Goal: Task Accomplishment & Management: Complete application form

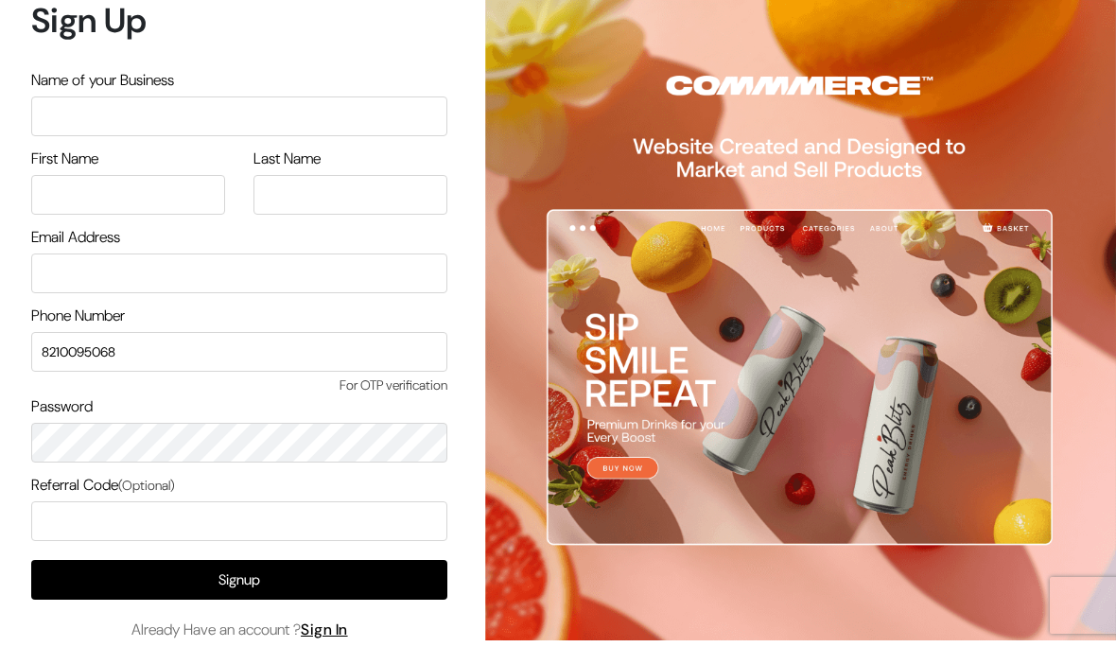
click at [128, 118] on input "text" at bounding box center [239, 116] width 416 height 40
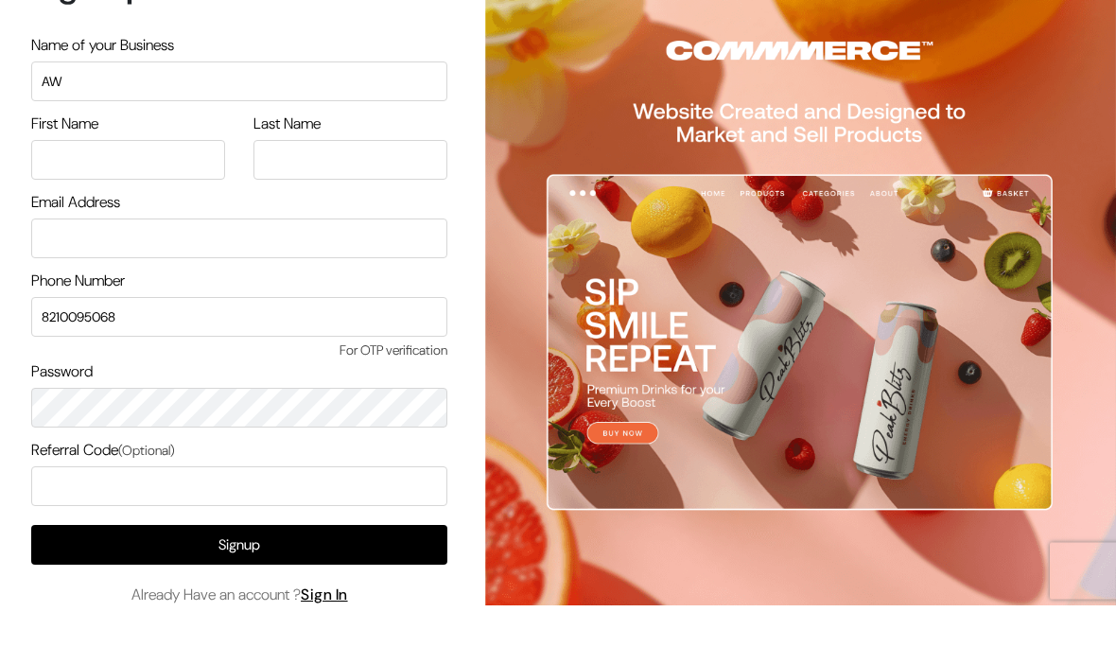
type input "A"
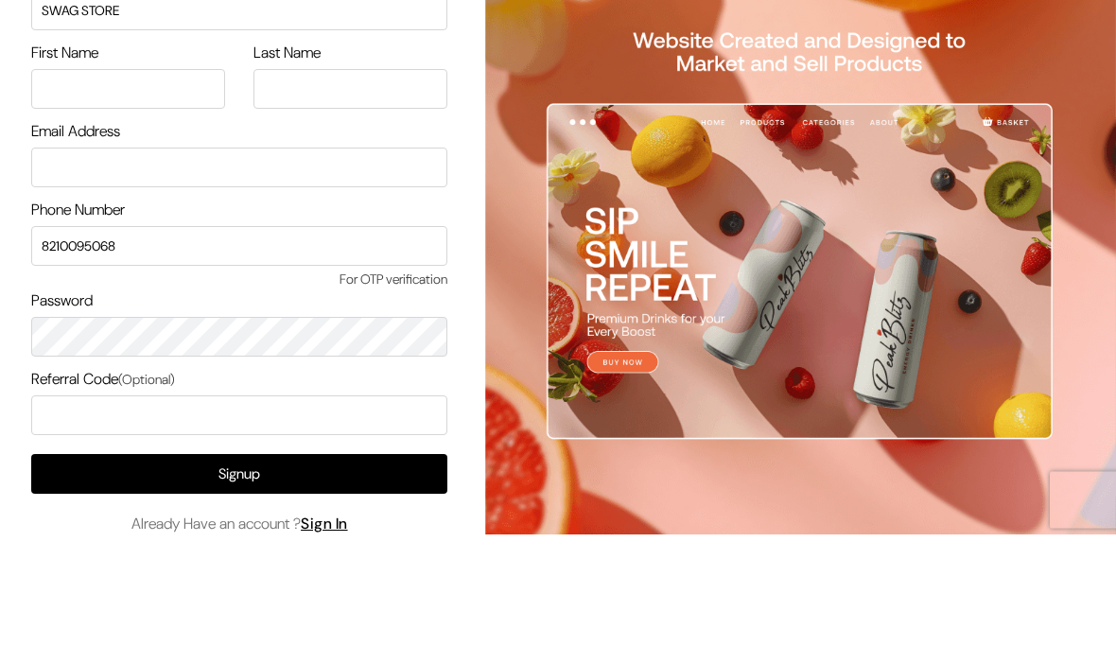
type input "SWAG STORE"
click at [154, 175] on input "text" at bounding box center [128, 195] width 194 height 40
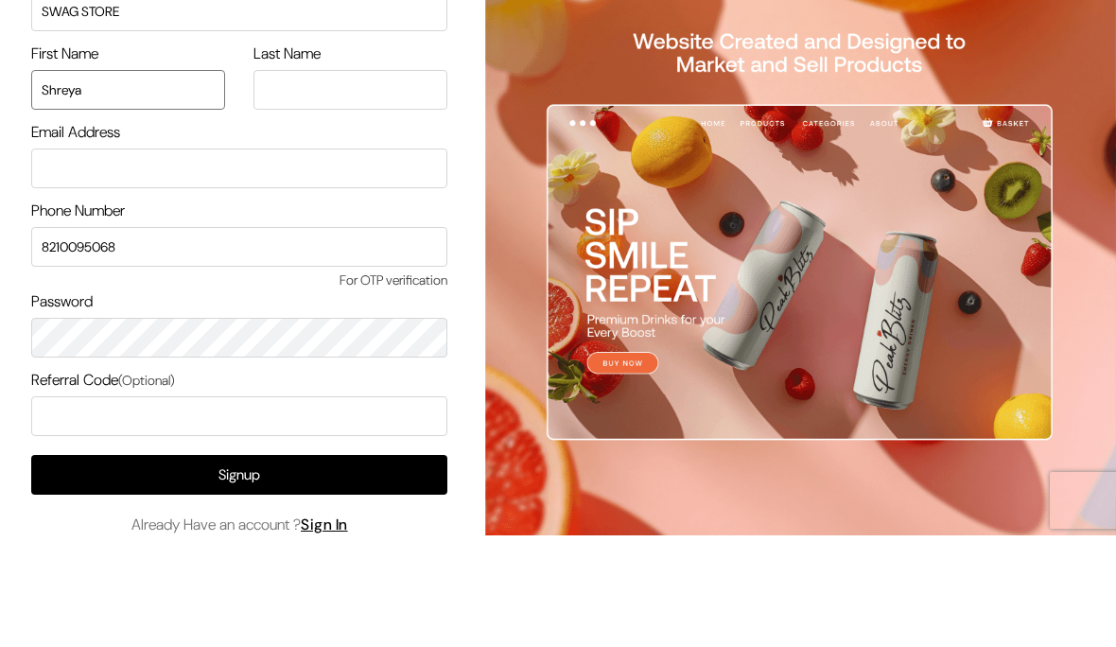
type input "Shreya"
click at [391, 175] on input "text" at bounding box center [350, 195] width 194 height 40
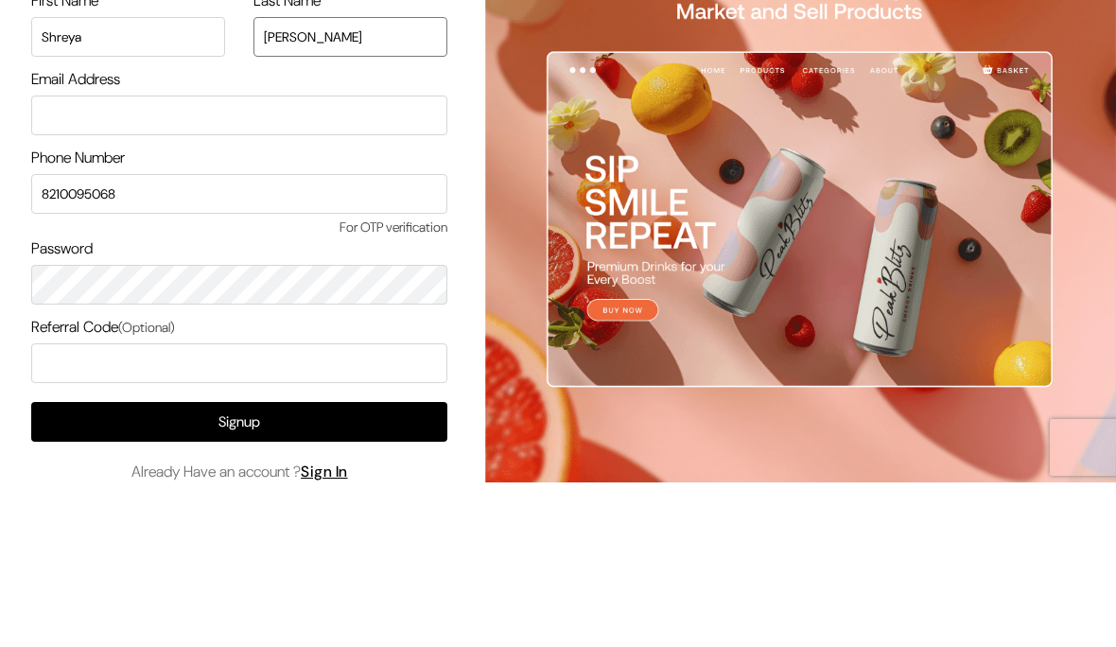
type input "[PERSON_NAME]"
click at [285, 253] on input "email" at bounding box center [239, 273] width 416 height 40
type input "[EMAIL_ADDRESS][DOMAIN_NAME]"
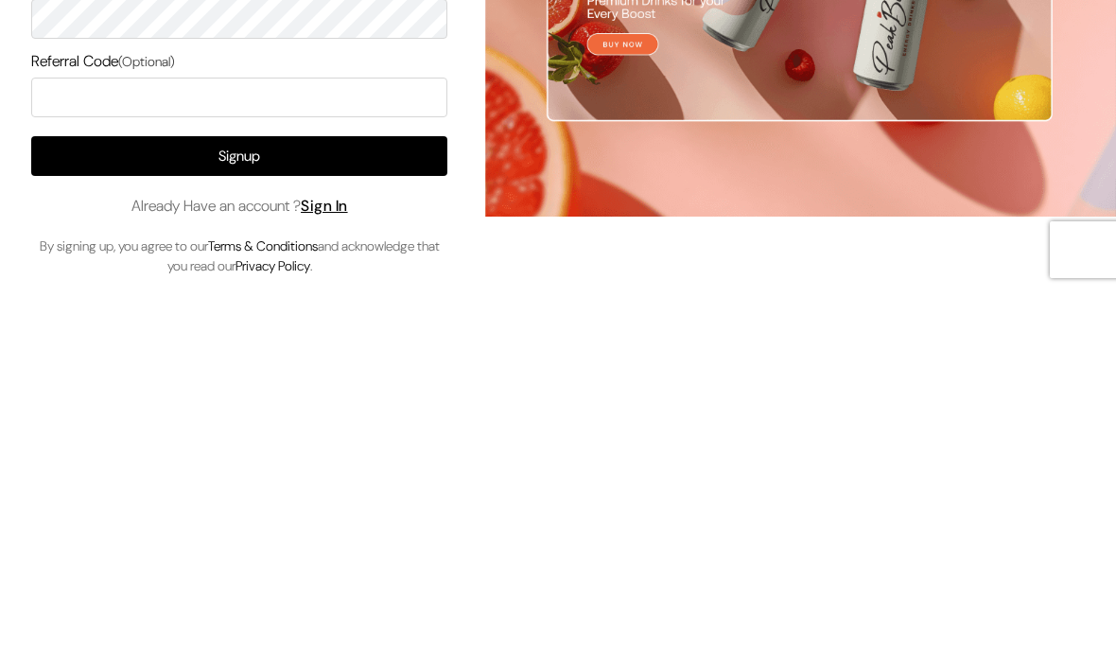
click at [309, 492] on button "Signup" at bounding box center [239, 512] width 416 height 40
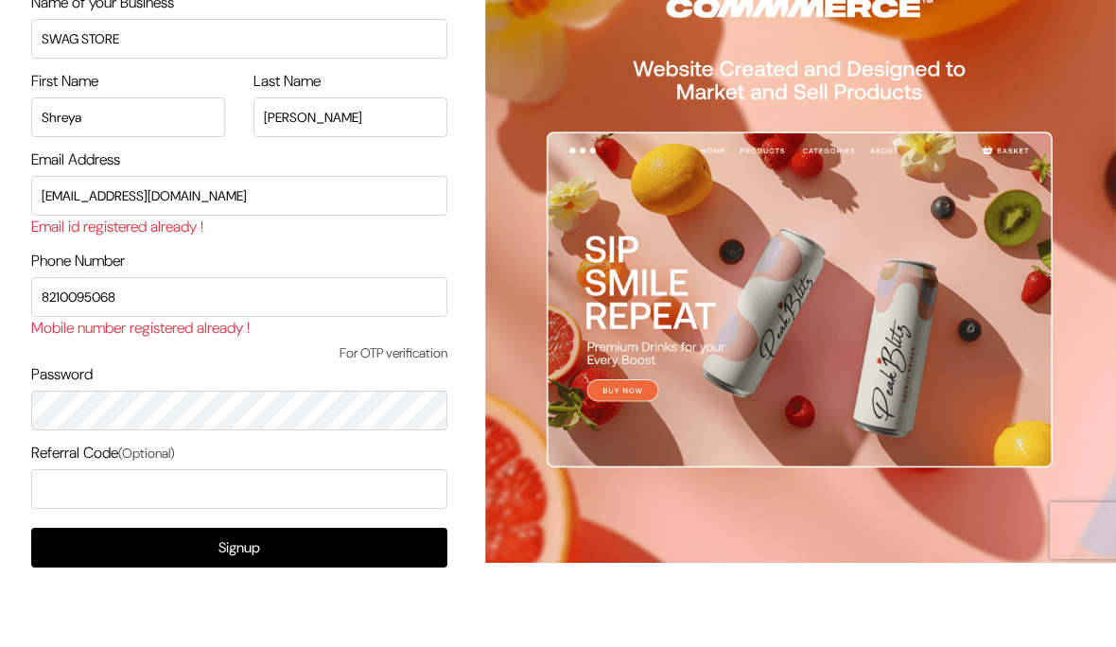
scroll to position [13, 0]
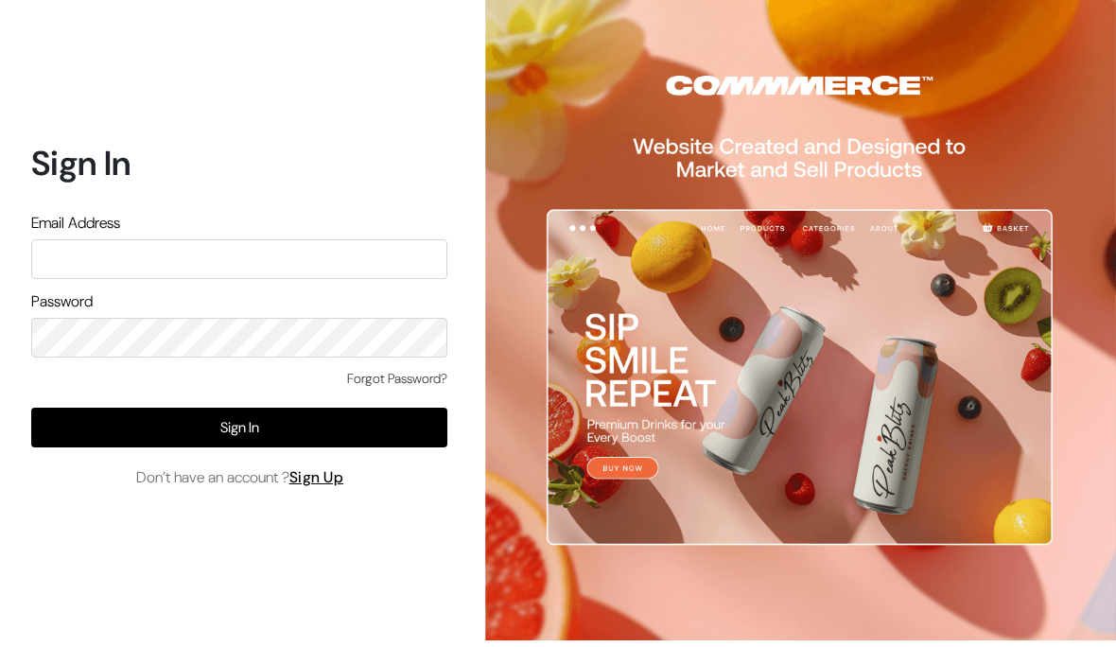
click at [267, 271] on div "Email Address" at bounding box center [239, 245] width 416 height 67
click at [358, 279] on input "text" at bounding box center [239, 259] width 416 height 40
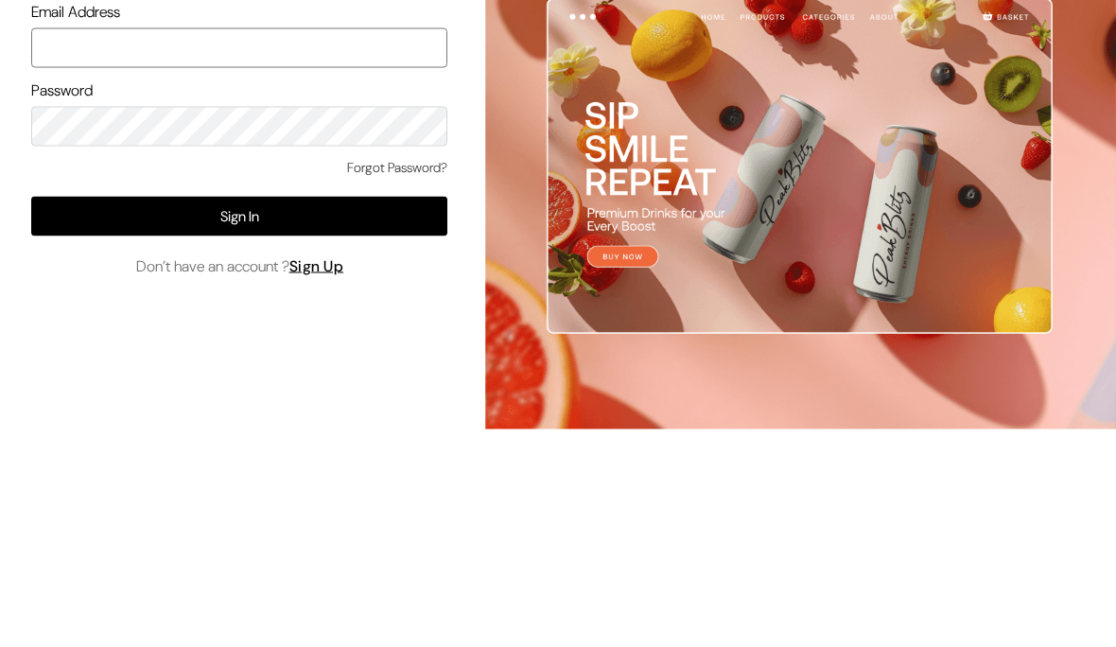
type input "[EMAIL_ADDRESS][DOMAIN_NAME]"
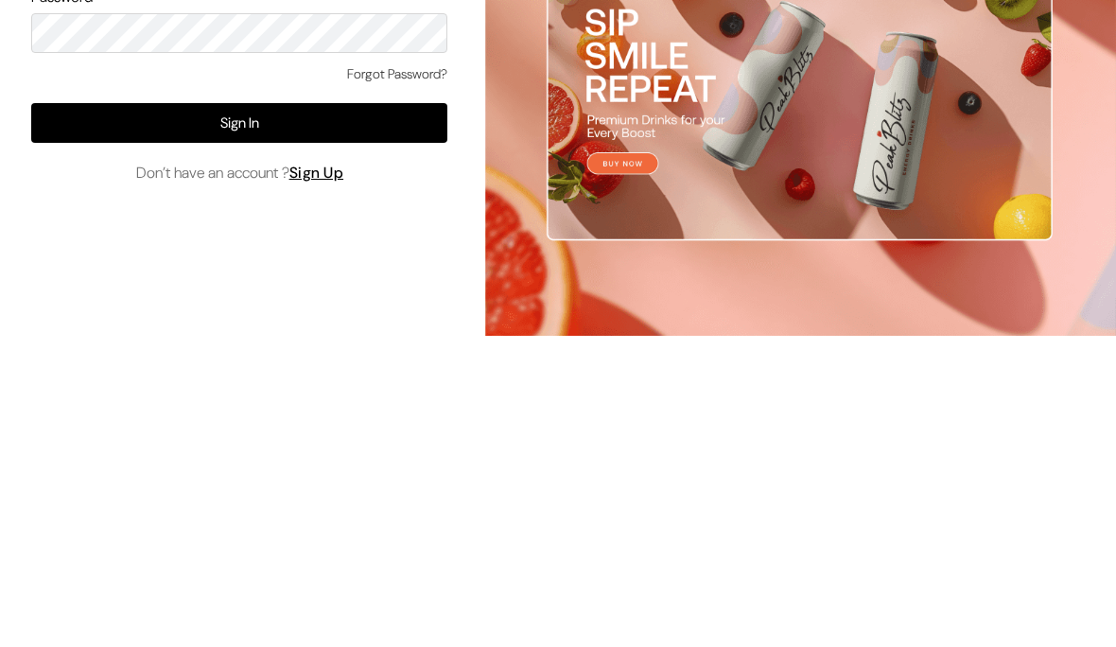
click at [305, 408] on button "Sign In" at bounding box center [239, 428] width 416 height 40
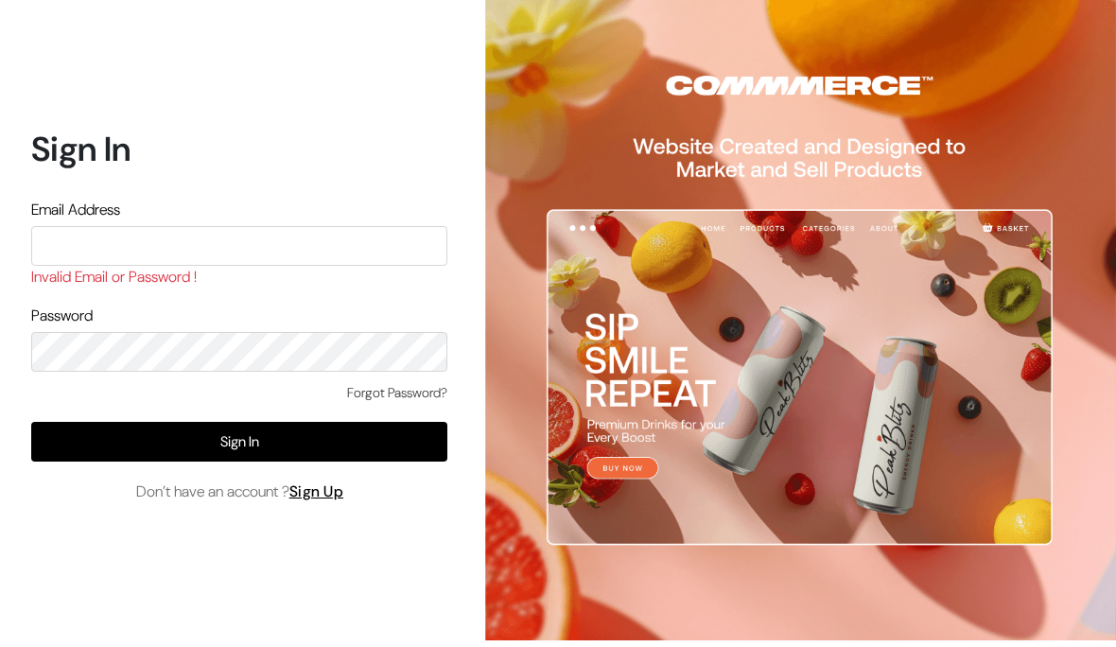
click at [315, 266] on input "text" at bounding box center [239, 246] width 416 height 40
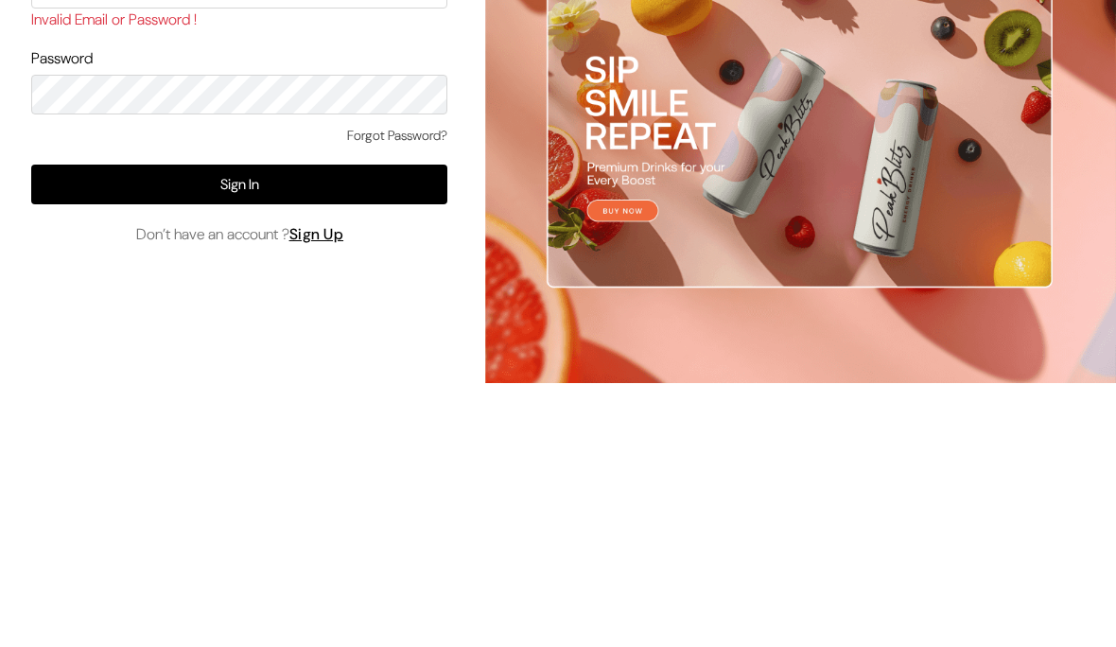
type input "itsofficiallyshreya@gmail.com"
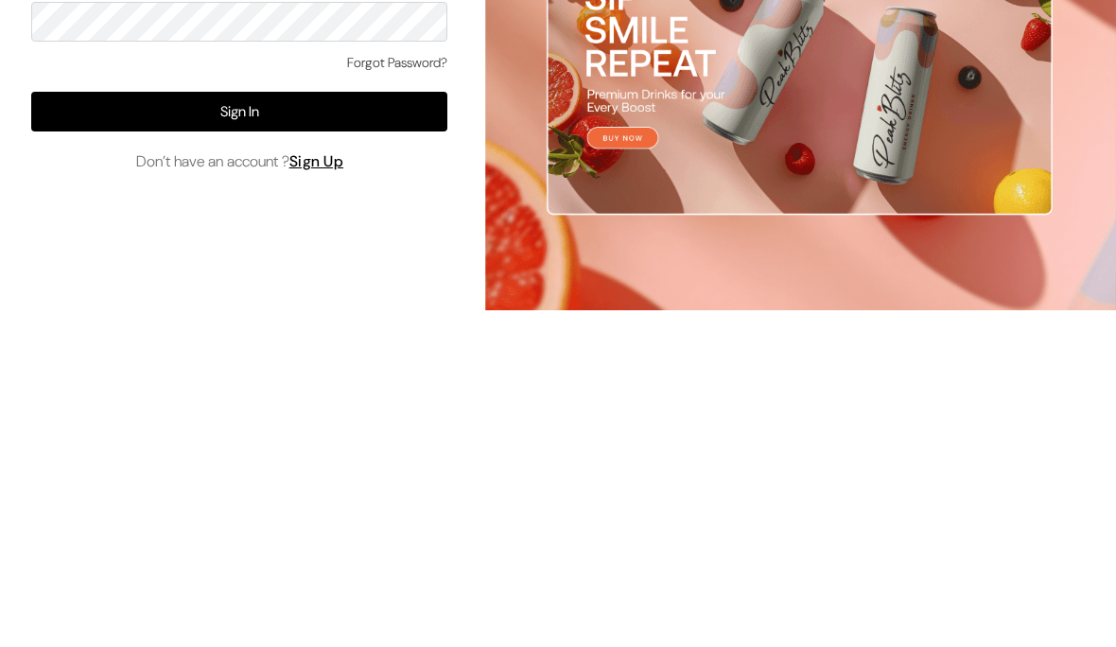
click at [329, 422] on button "Sign In" at bounding box center [239, 442] width 416 height 40
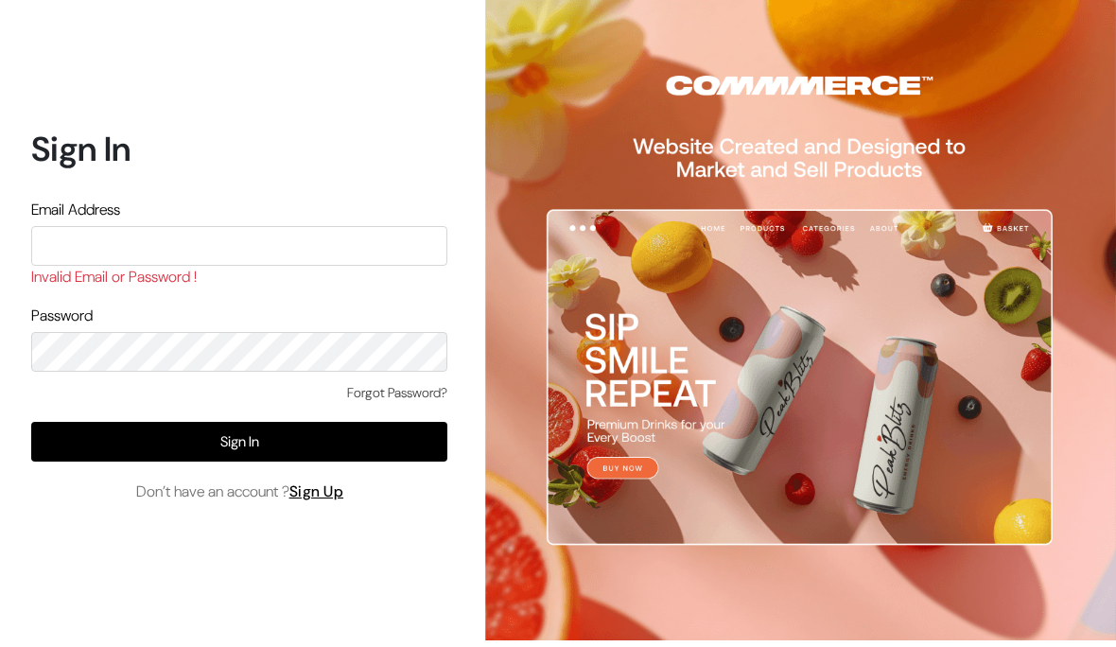
click at [340, 266] on input "text" at bounding box center [239, 246] width 416 height 40
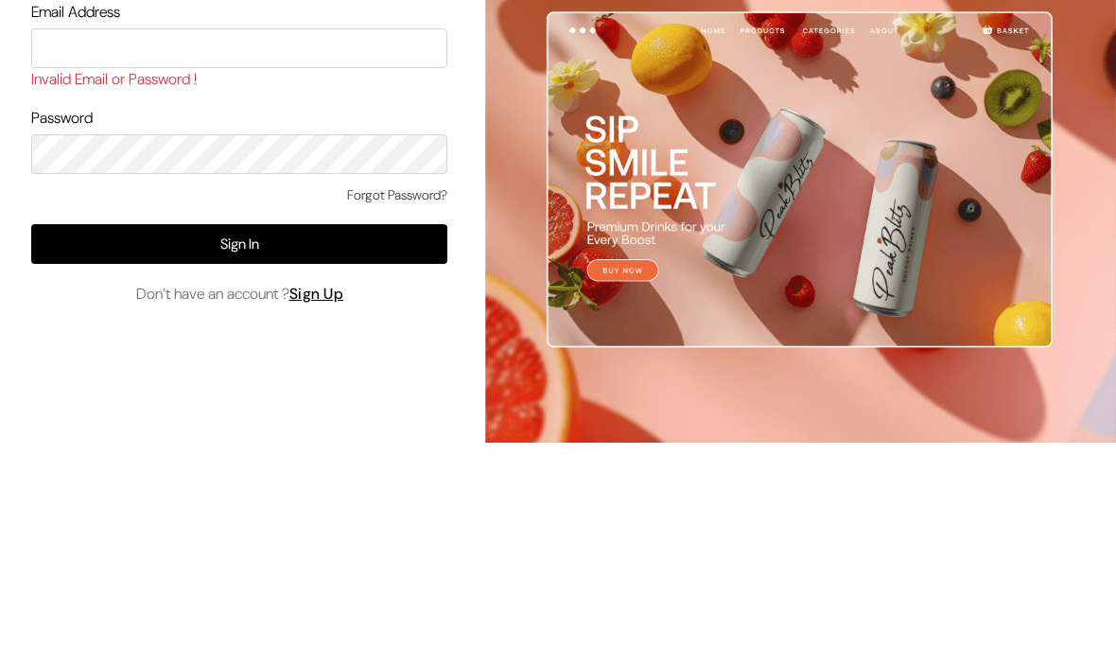
type input "[EMAIL_ADDRESS][DOMAIN_NAME]"
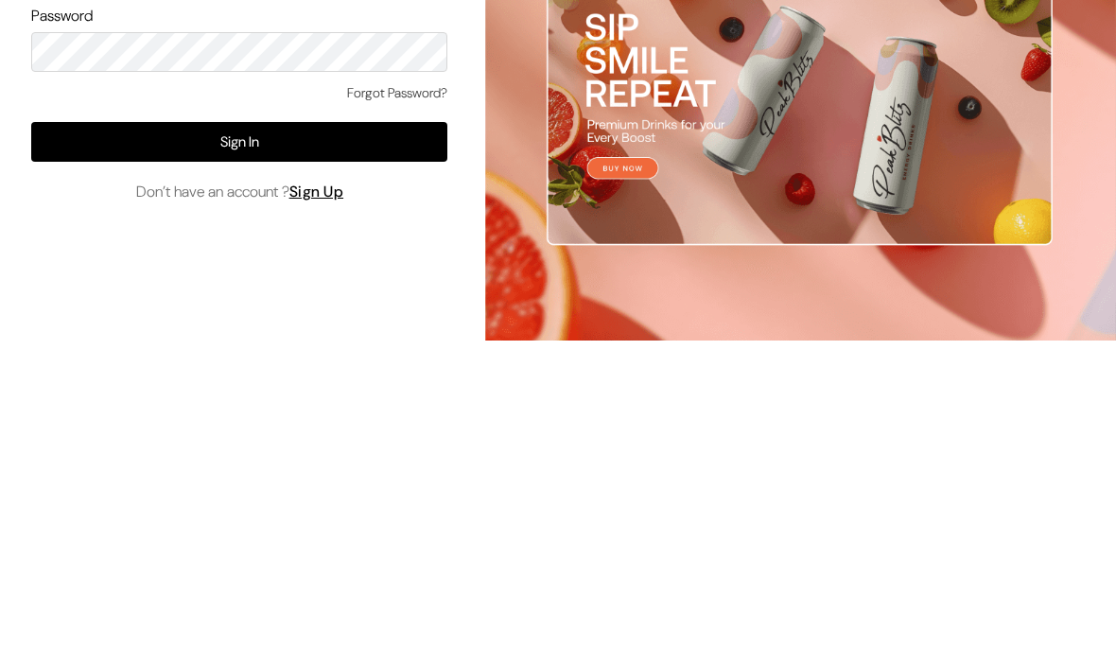
click at [395, 383] on link "Forgot Password?" at bounding box center [397, 393] width 100 height 20
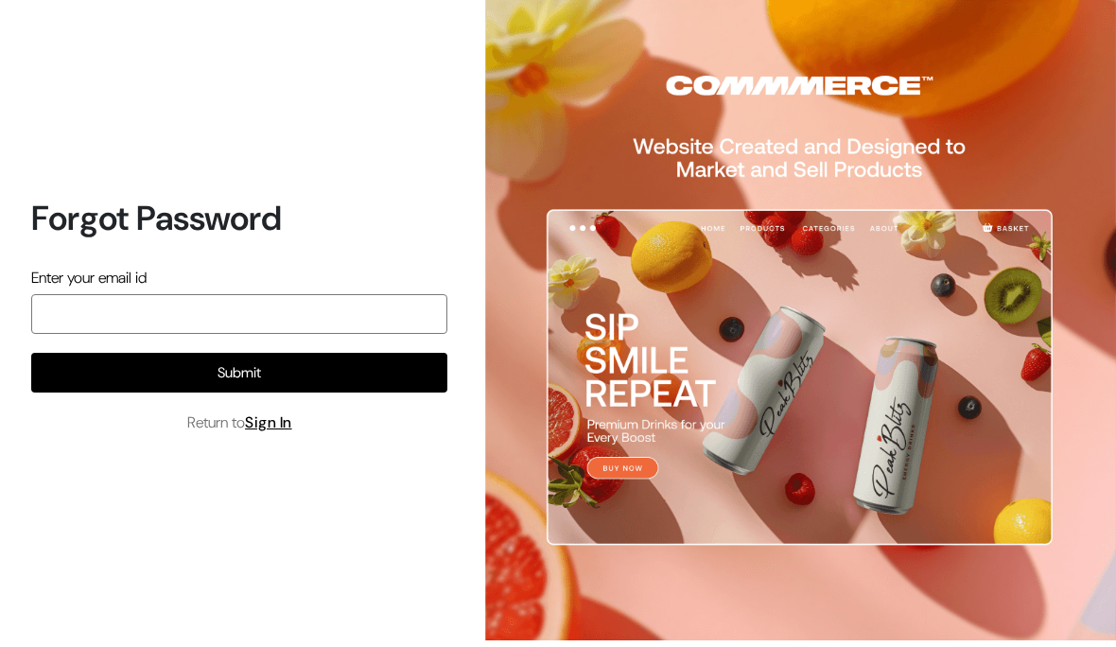
click at [271, 334] on input "email" at bounding box center [239, 314] width 416 height 40
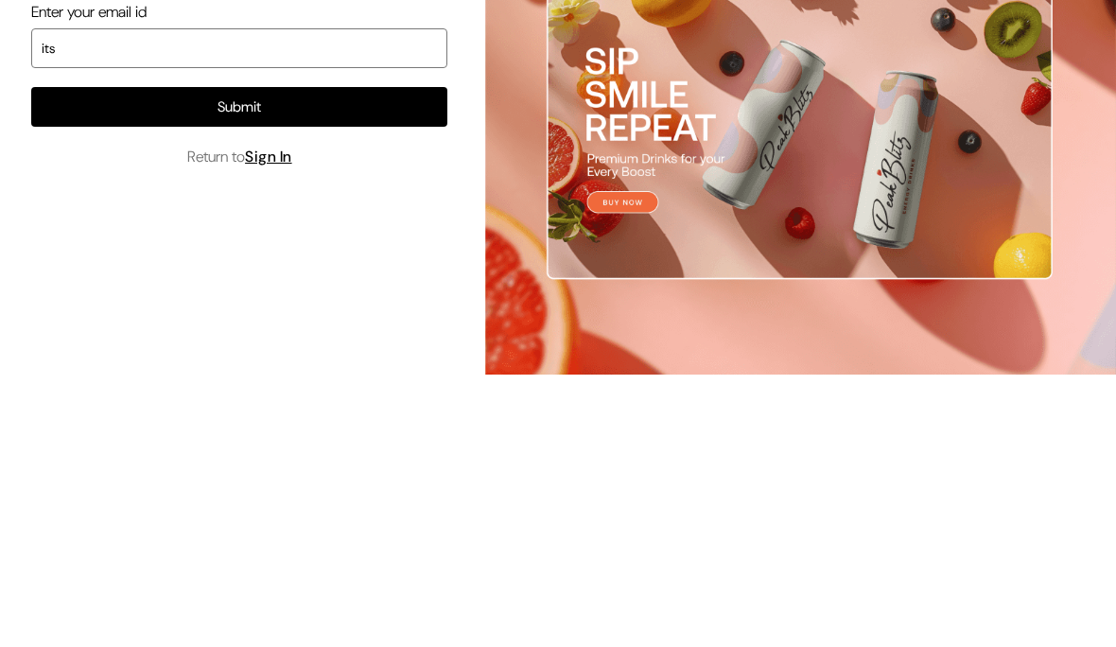
type input "itsofficiallyshreya@gmail.com"
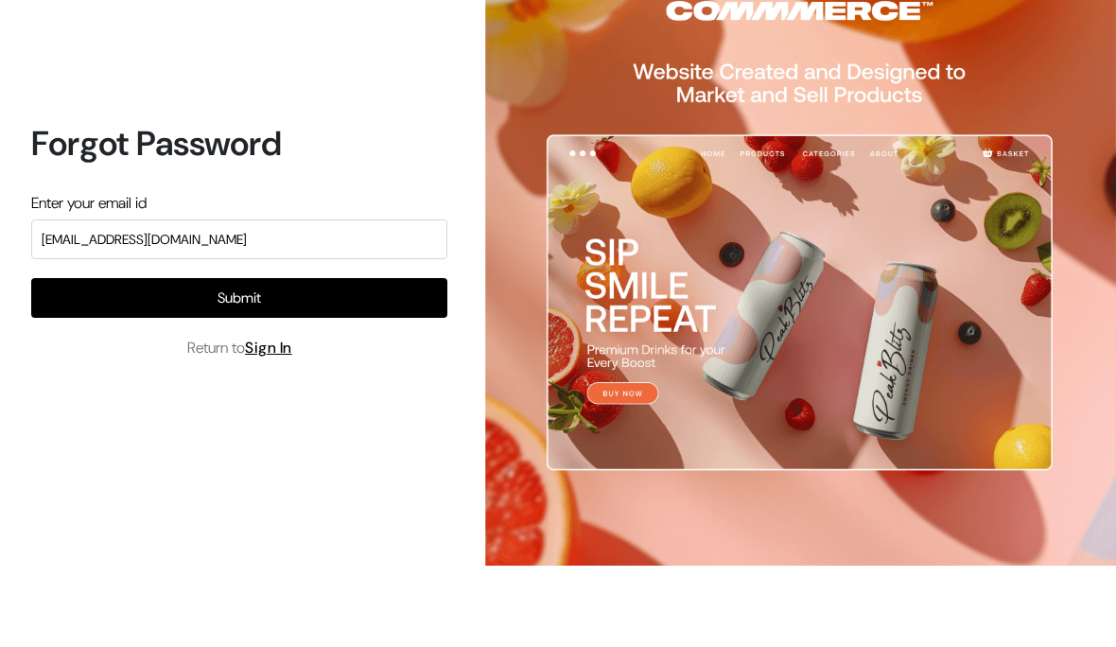
click at [342, 353] on button "Submit" at bounding box center [239, 373] width 416 height 40
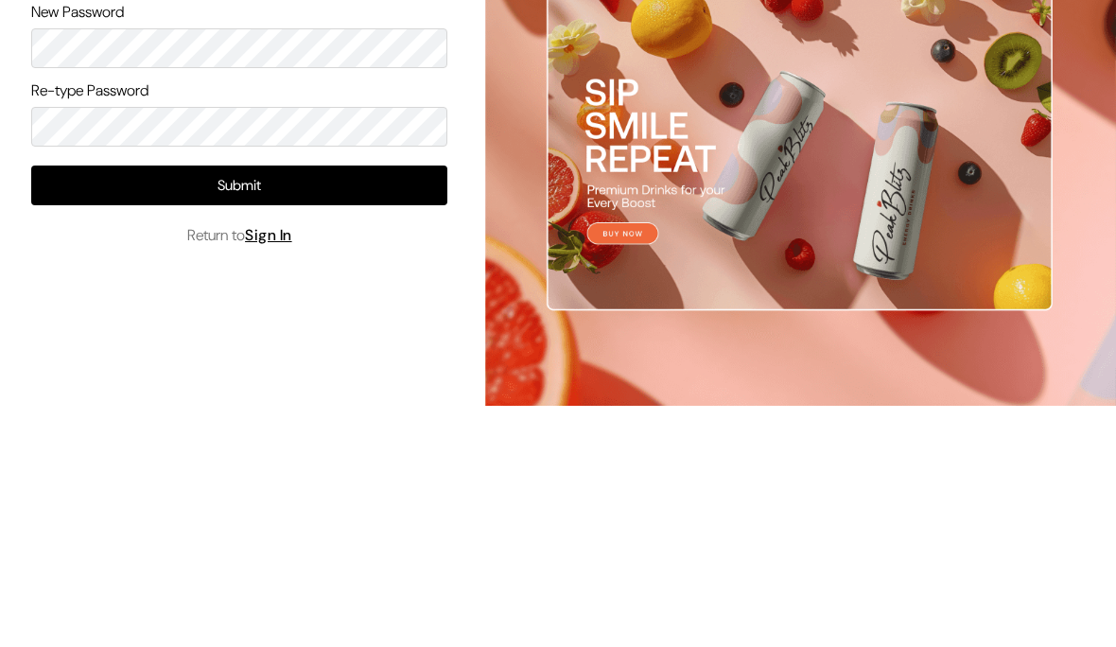
click at [206, 314] on div "Re-type Password" at bounding box center [239, 347] width 416 height 67
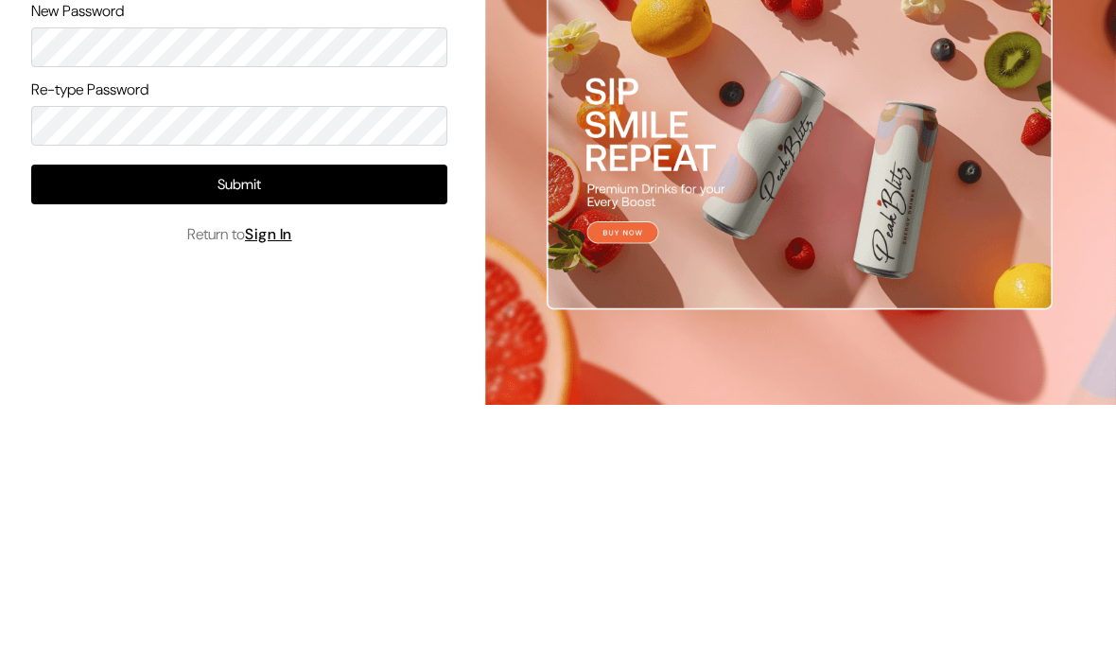
click at [305, 400] on button "Submit" at bounding box center [239, 420] width 416 height 40
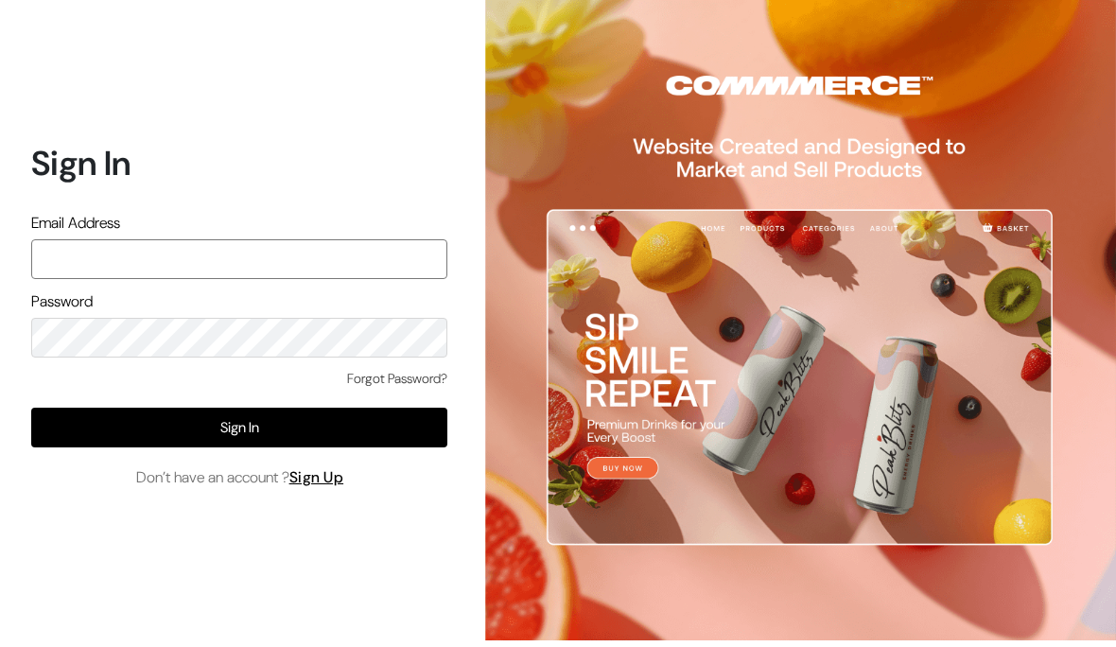
click at [307, 279] on input "text" at bounding box center [239, 259] width 416 height 40
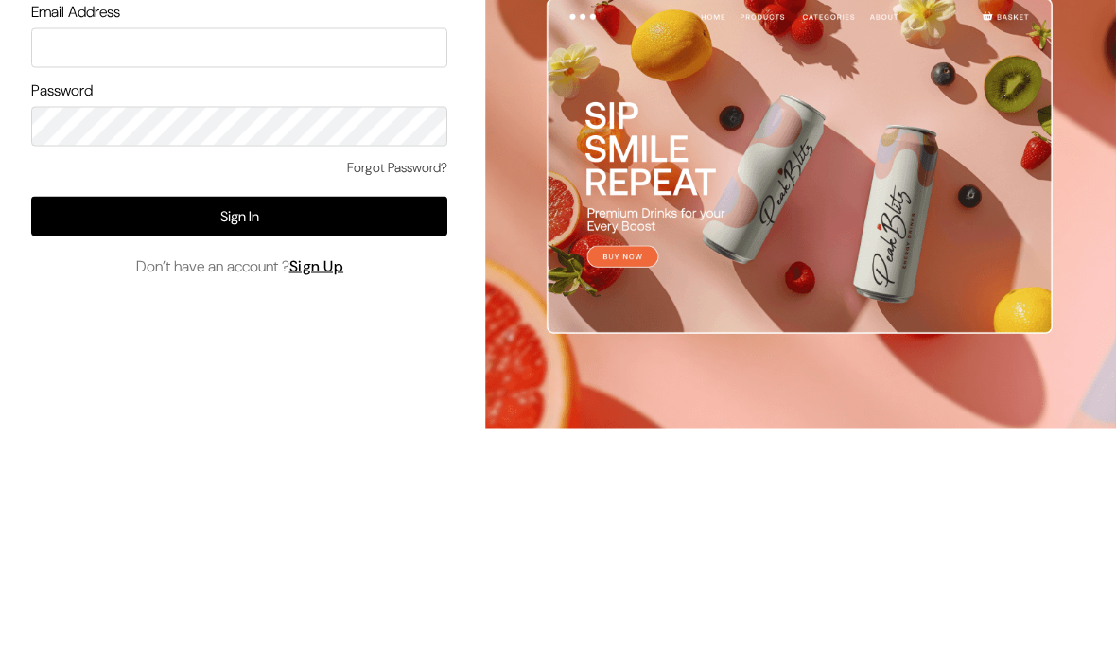
scroll to position [78, 0]
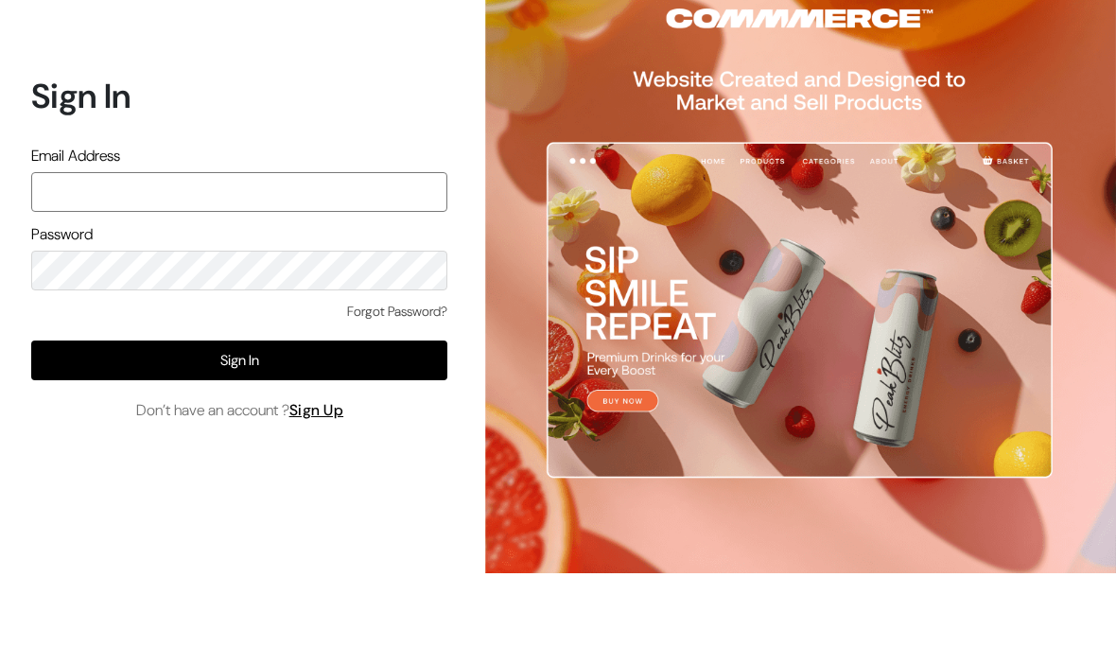
click at [104, 239] on input "text" at bounding box center [239, 259] width 416 height 40
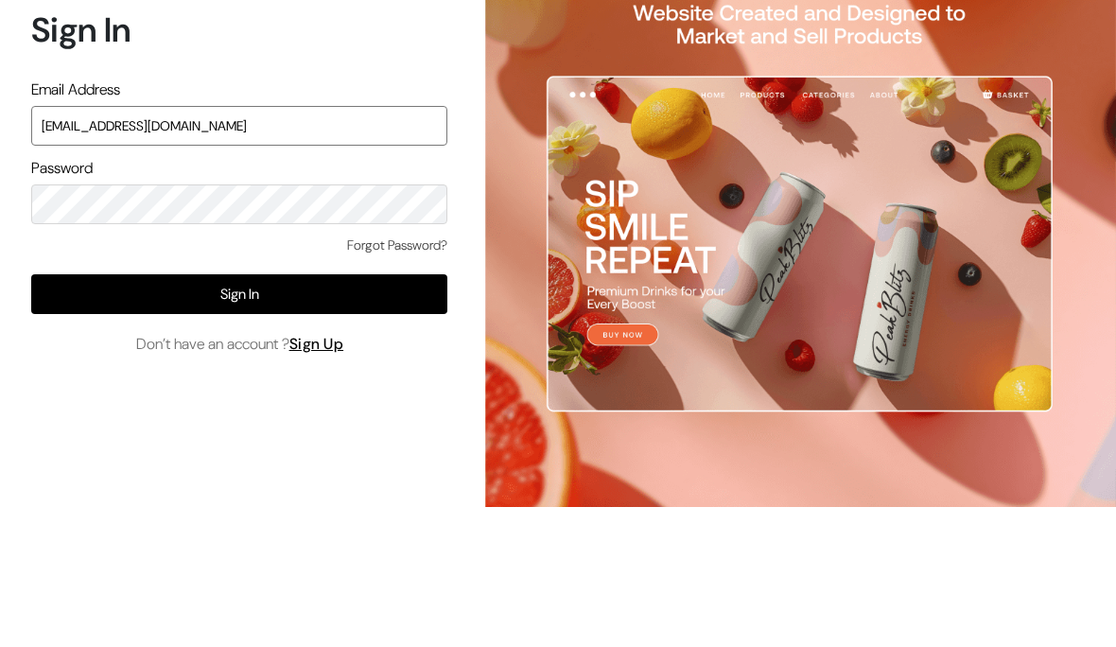
type input "itsofficiallyshreya@gmail.com"
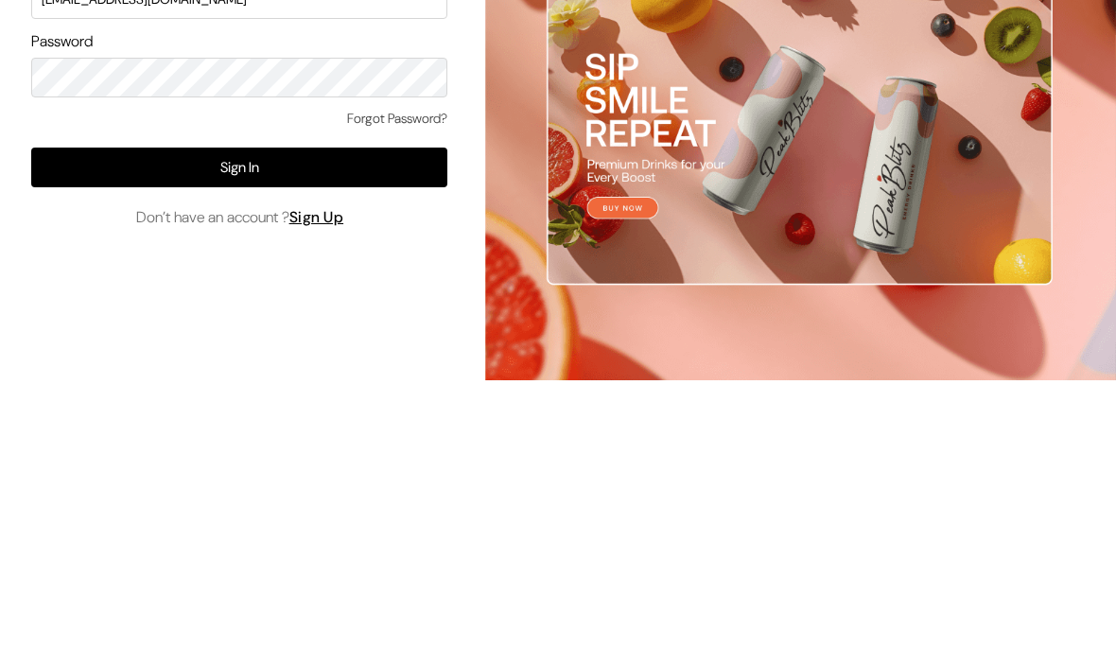
click at [340, 408] on button "Sign In" at bounding box center [239, 428] width 416 height 40
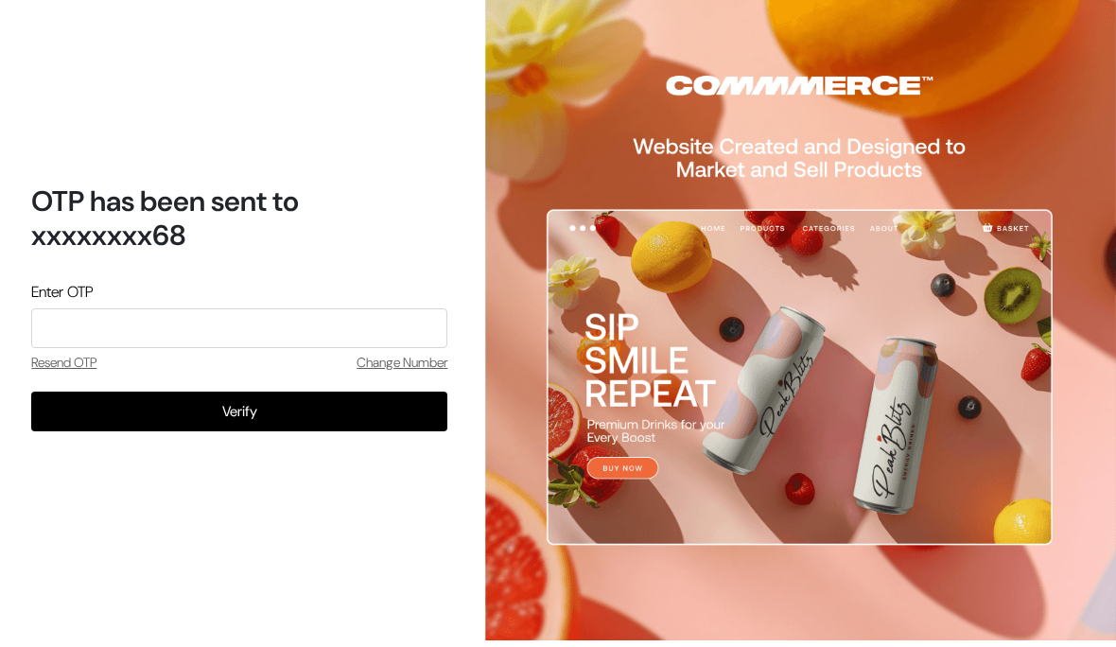
click at [193, 348] on input "tel" at bounding box center [239, 328] width 416 height 40
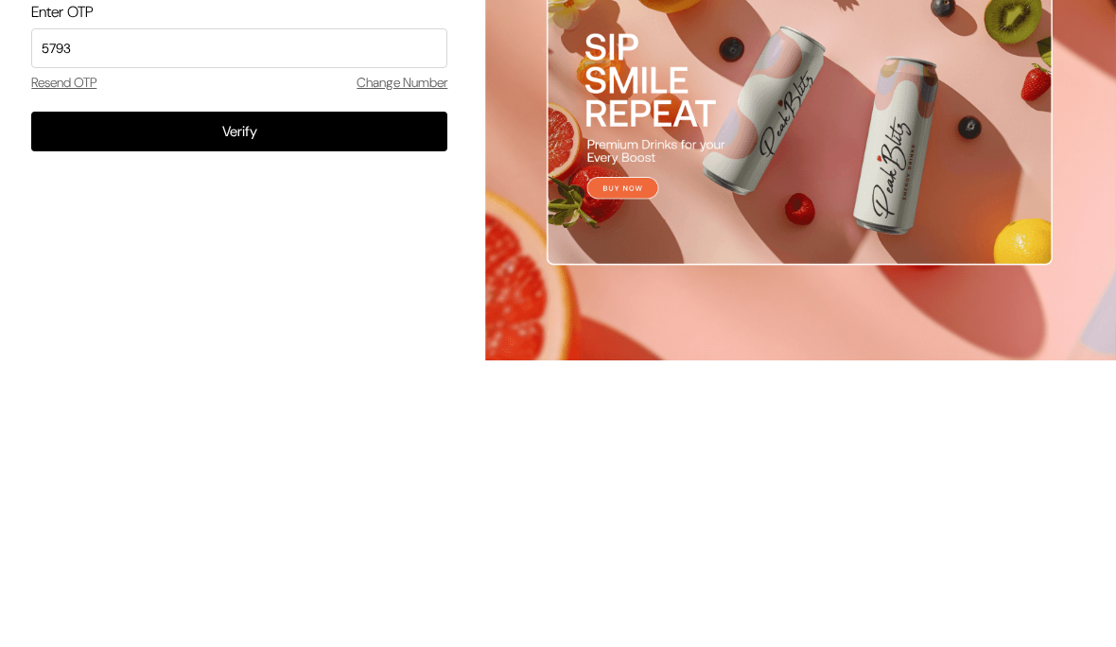
type input "5793"
click at [295, 392] on button "Verify" at bounding box center [239, 412] width 416 height 40
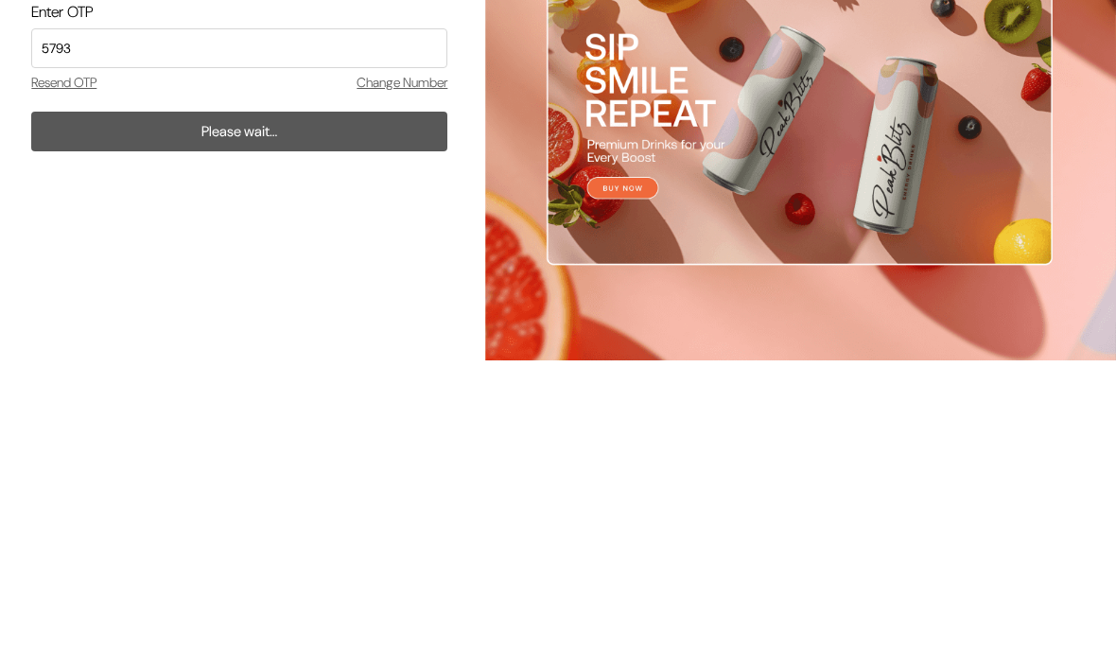
scroll to position [78, 0]
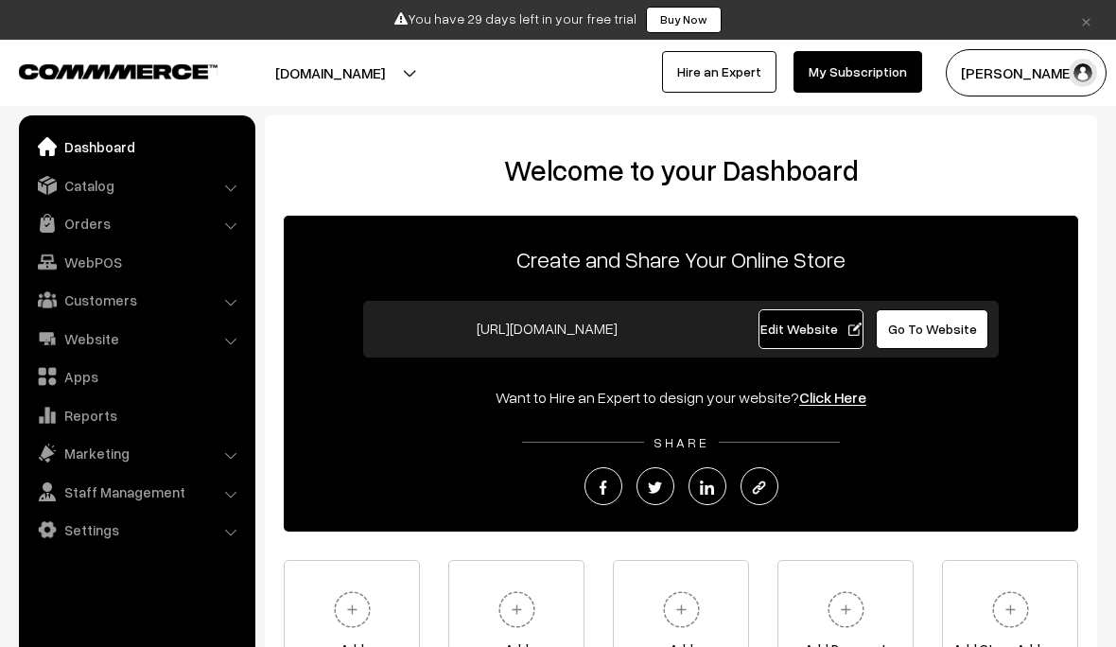
click at [440, 76] on button "[DOMAIN_NAME]" at bounding box center [330, 72] width 242 height 47
click at [444, 170] on link "Create New Store" at bounding box center [423, 173] width 151 height 42
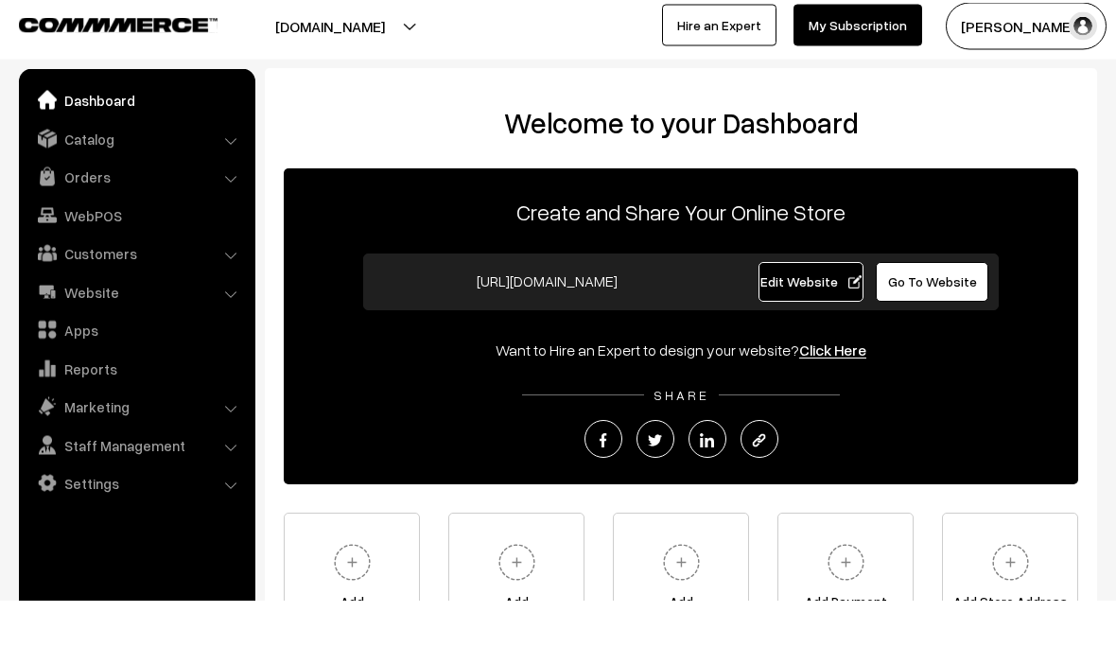
click at [838, 388] on link "Click Here" at bounding box center [832, 397] width 67 height 19
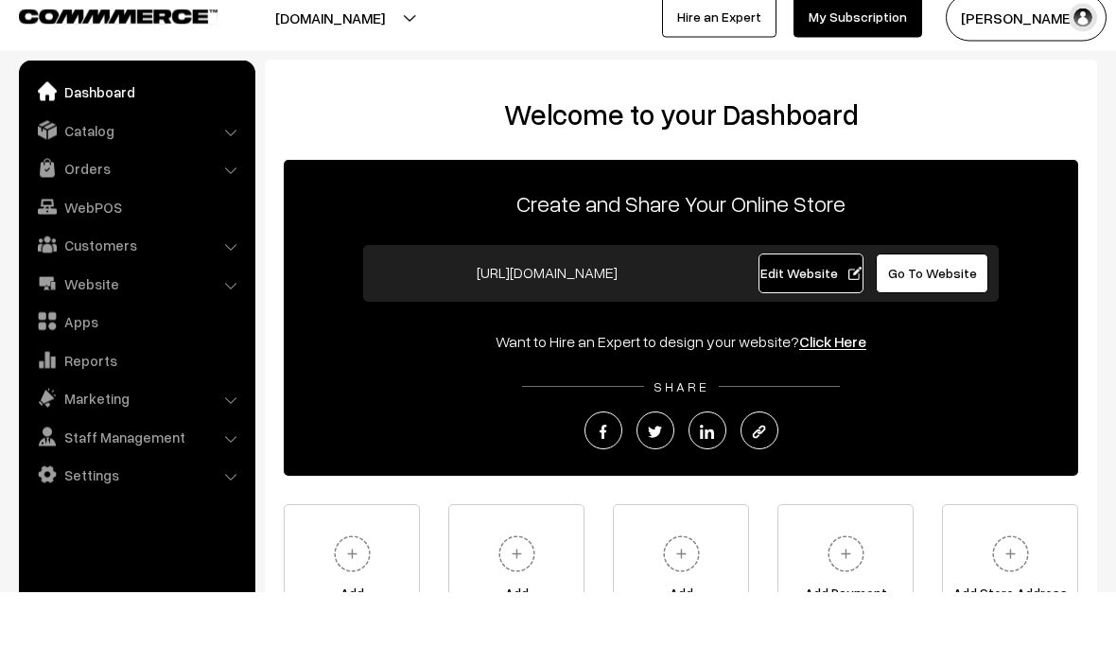
click at [358, 584] on img at bounding box center [352, 610] width 52 height 52
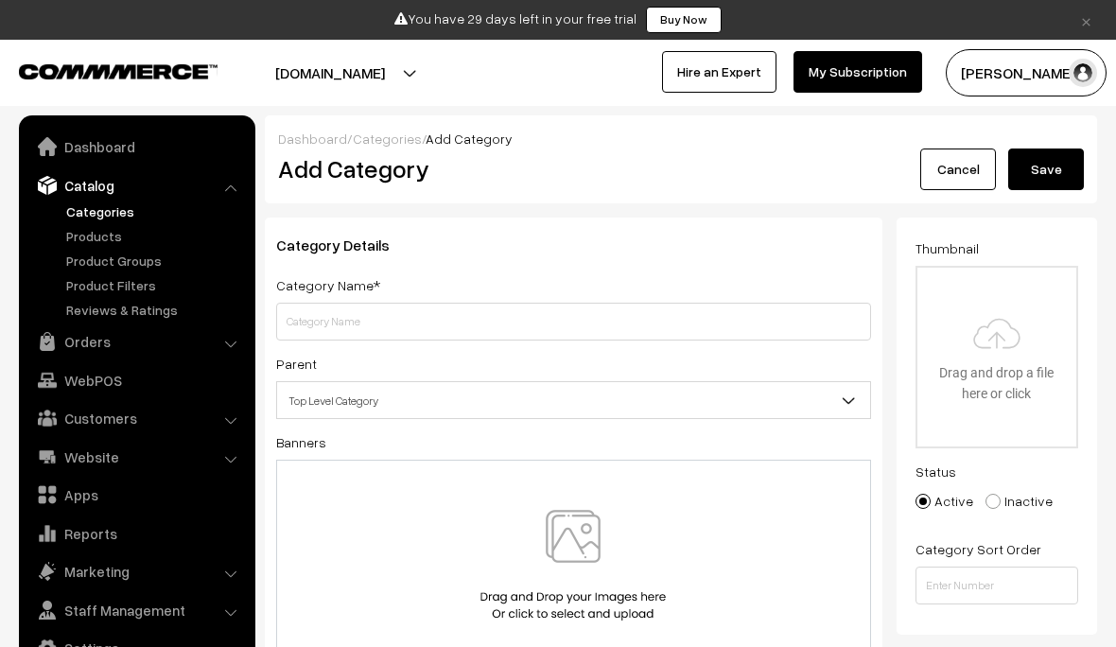
click at [538, 312] on input "text" at bounding box center [573, 322] width 595 height 38
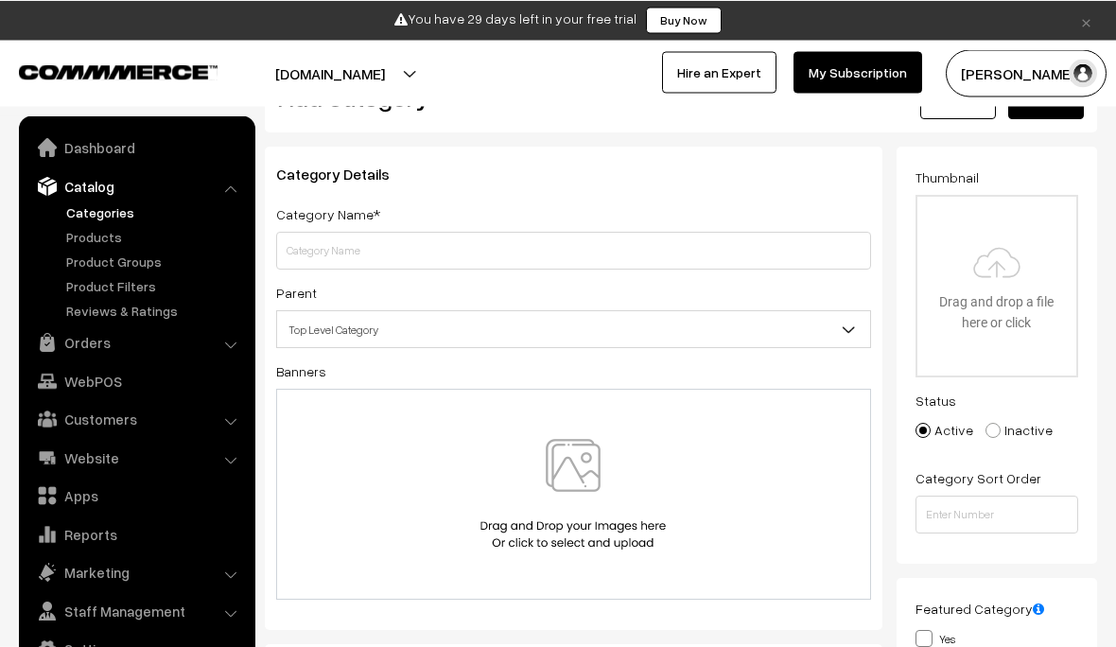
scroll to position [8, 0]
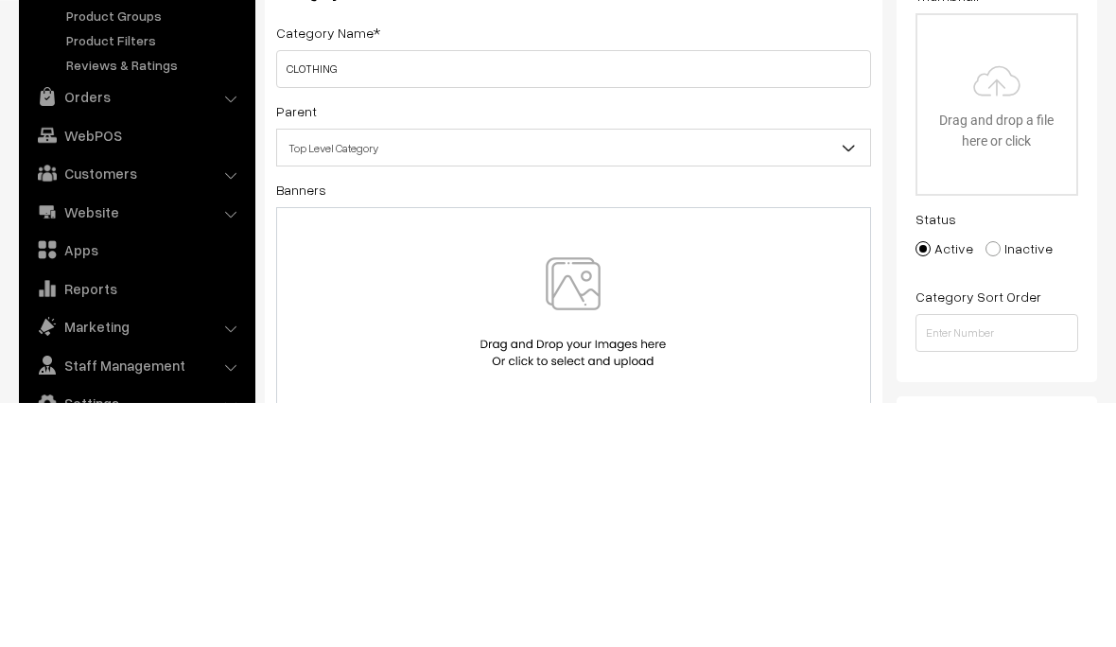
type input "CLOTHING"
click at [597, 376] on span "Top Level Category" at bounding box center [573, 392] width 593 height 33
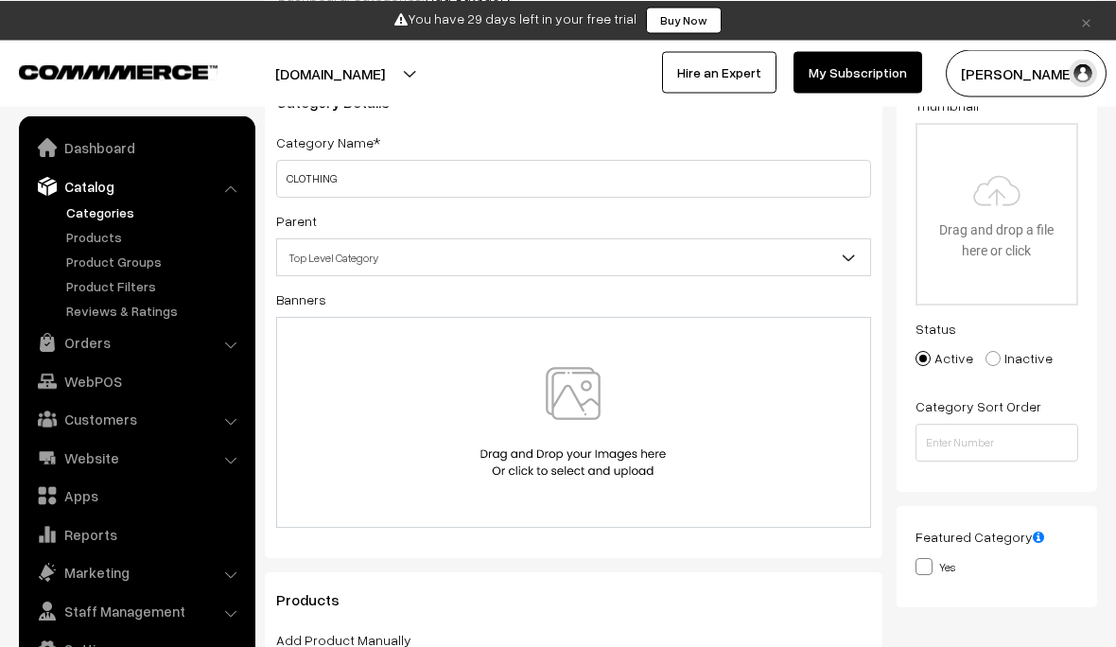
scroll to position [138, 0]
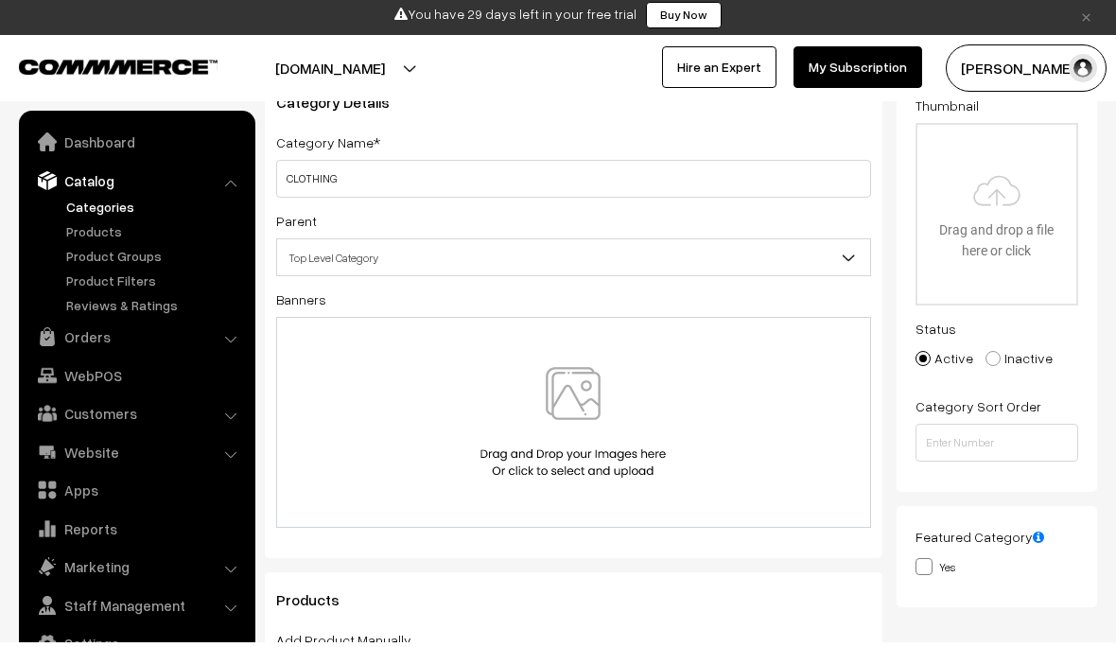
click at [591, 432] on img at bounding box center [573, 427] width 195 height 111
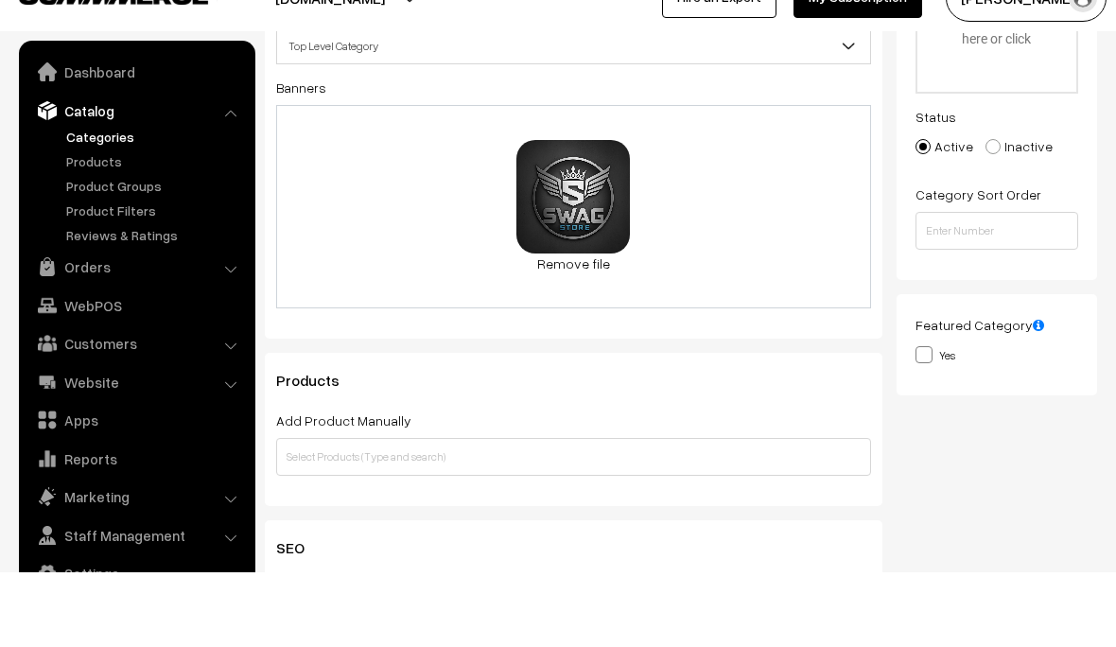
scroll to position [311, 0]
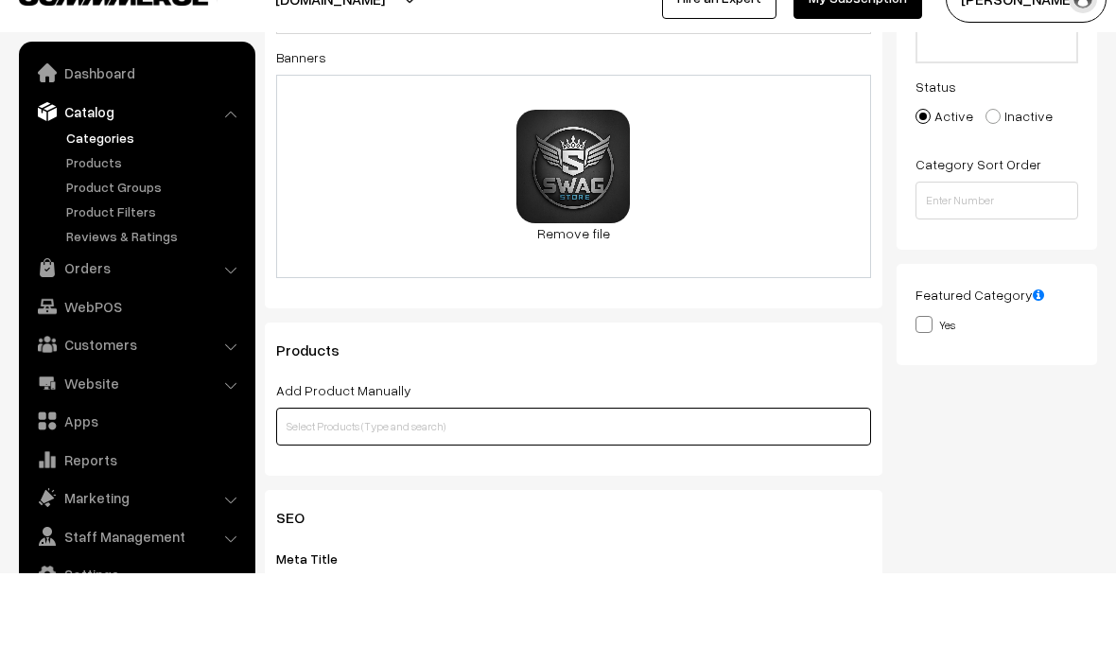
click at [665, 481] on input "text" at bounding box center [573, 500] width 595 height 38
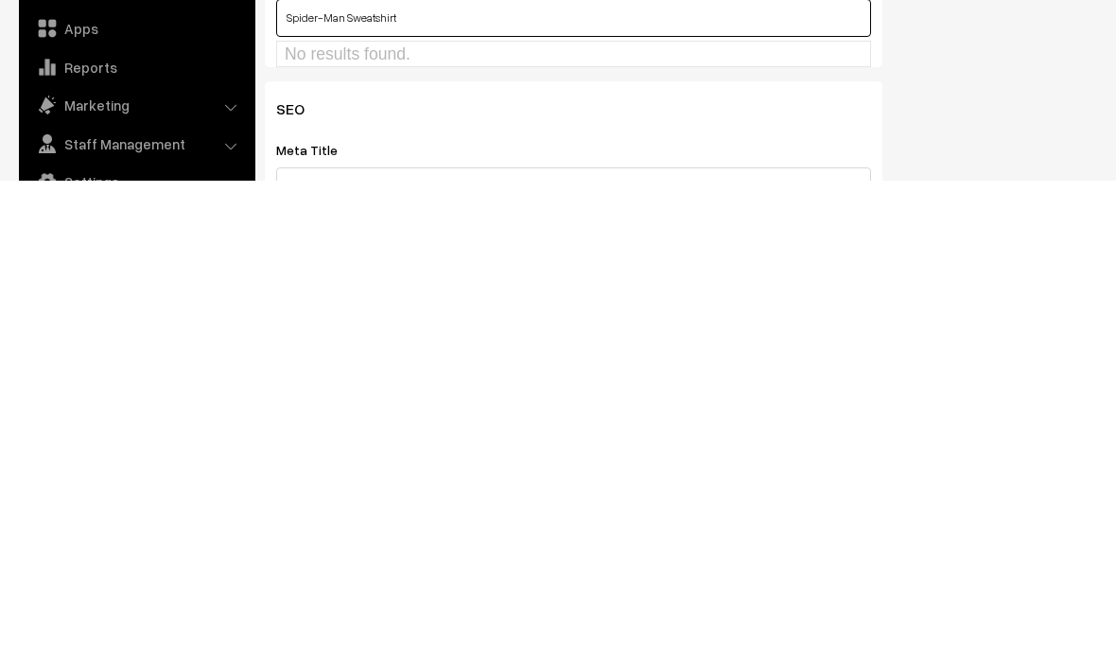
scroll to position [330, 0]
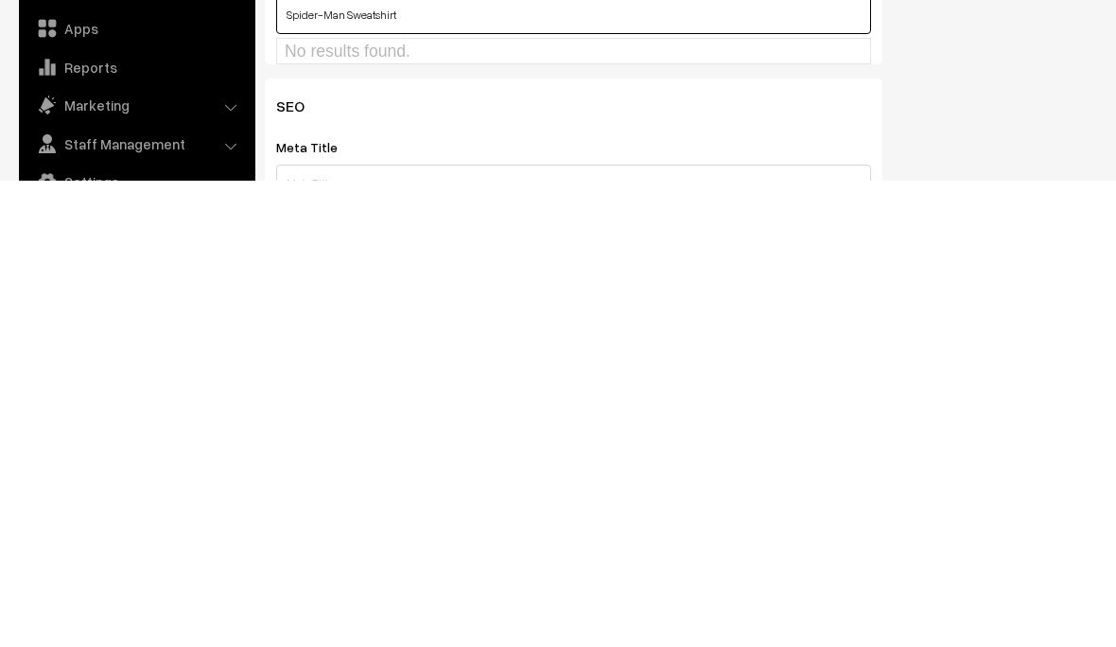
type input "Spider-Man Sweatshirt"
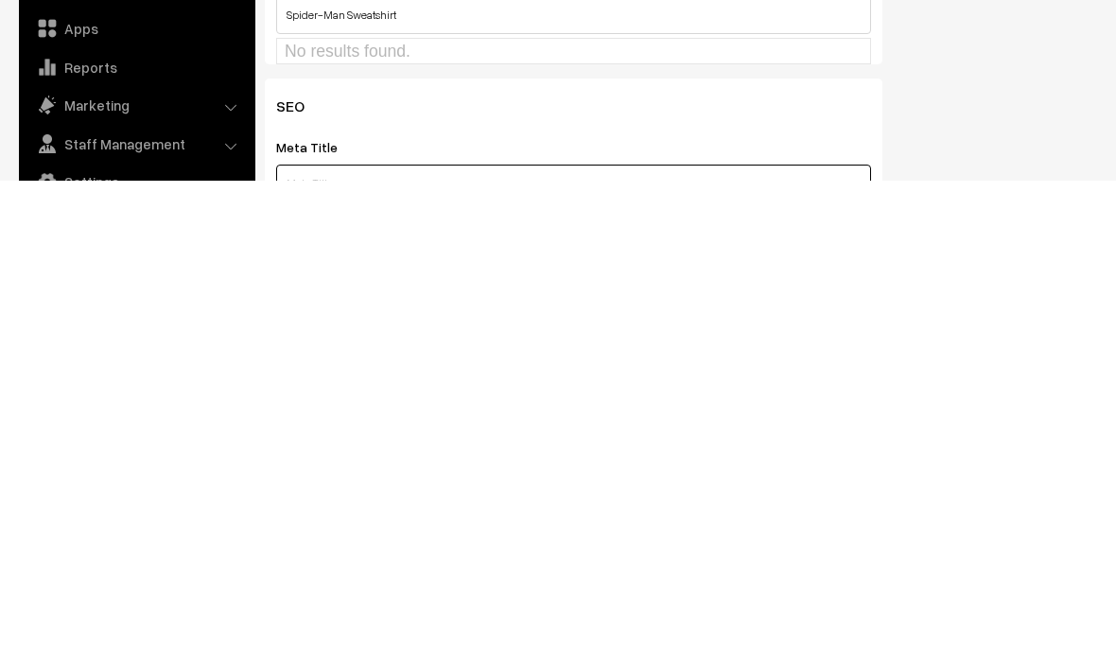
click at [530, 631] on input "text" at bounding box center [573, 650] width 595 height 38
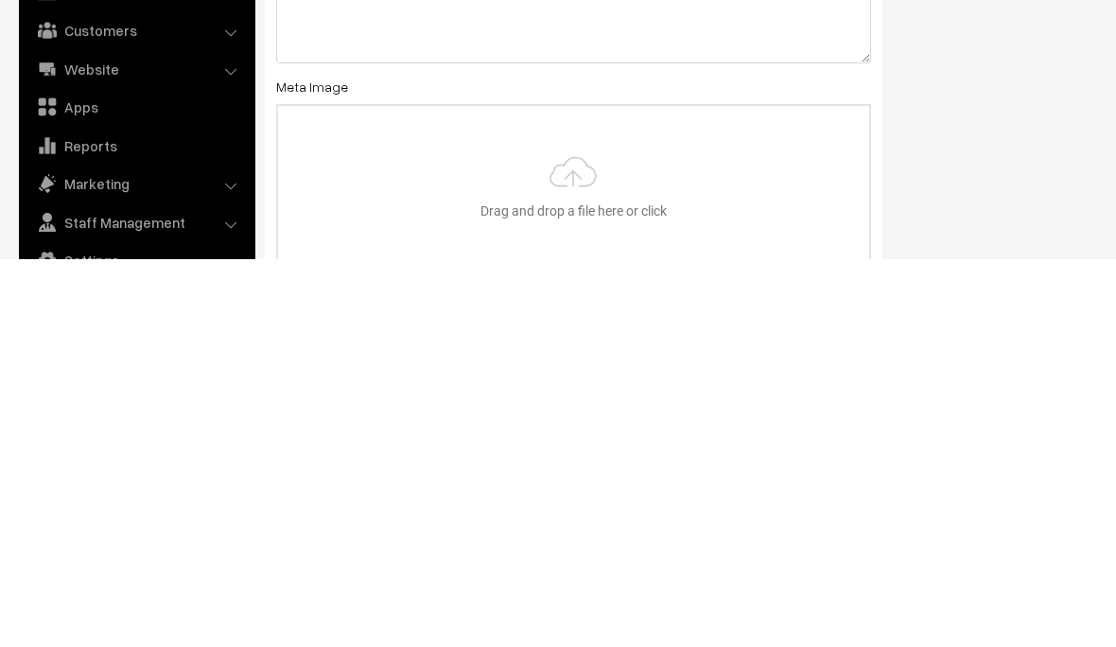
click at [580, 494] on input "file" at bounding box center [573, 573] width 591 height 158
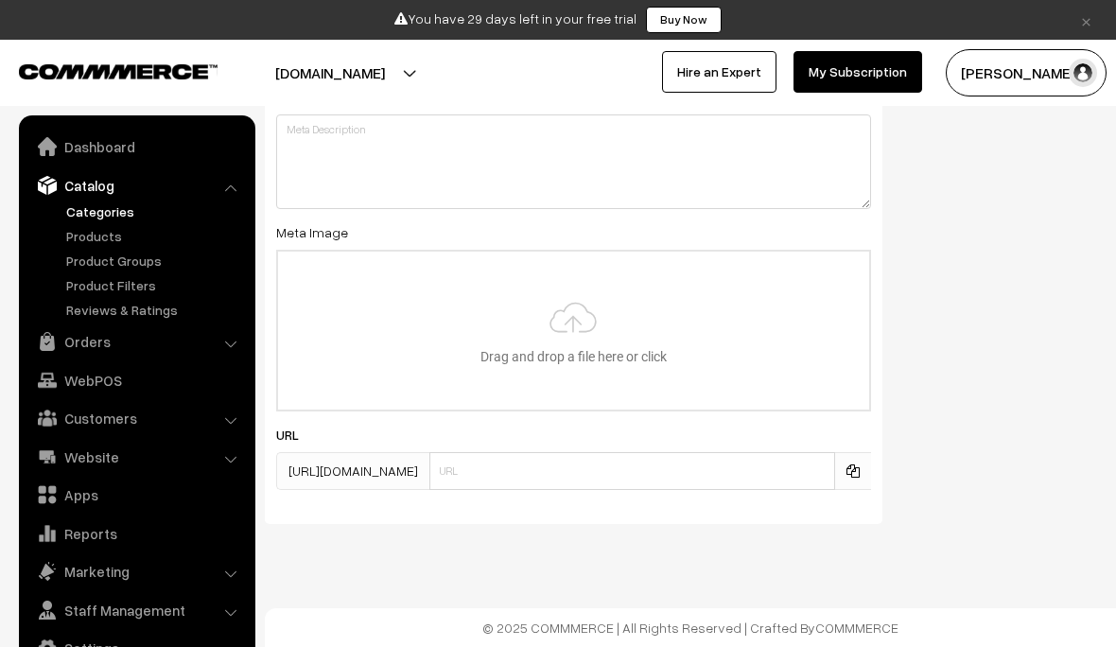
type input "C:\fakepath\Untitled design.png"
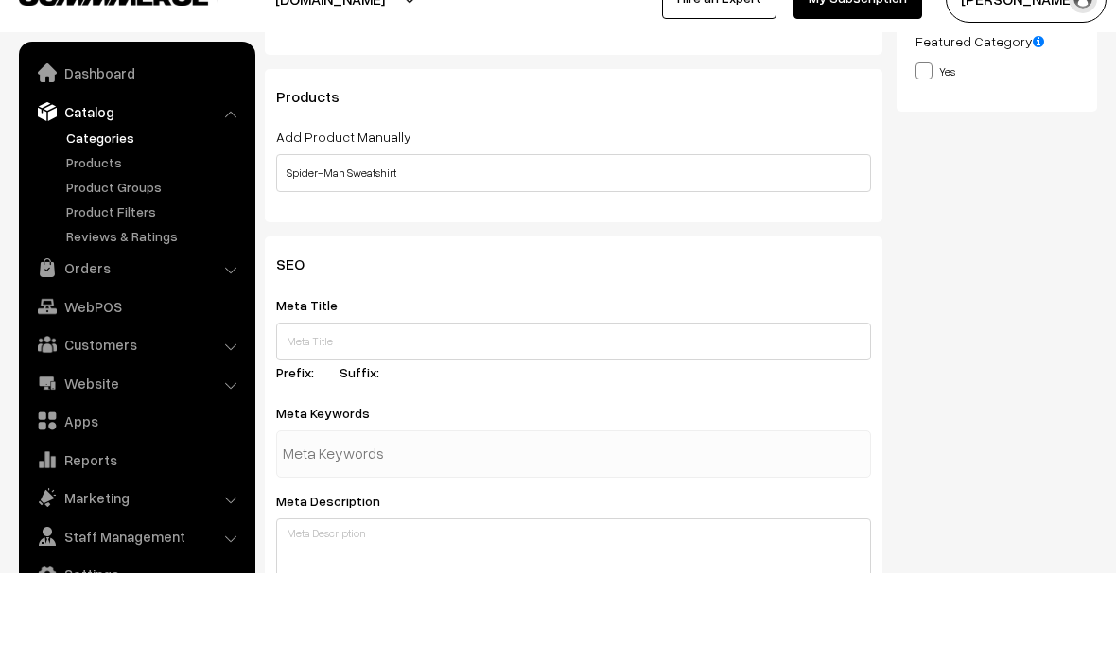
scroll to position [572, 0]
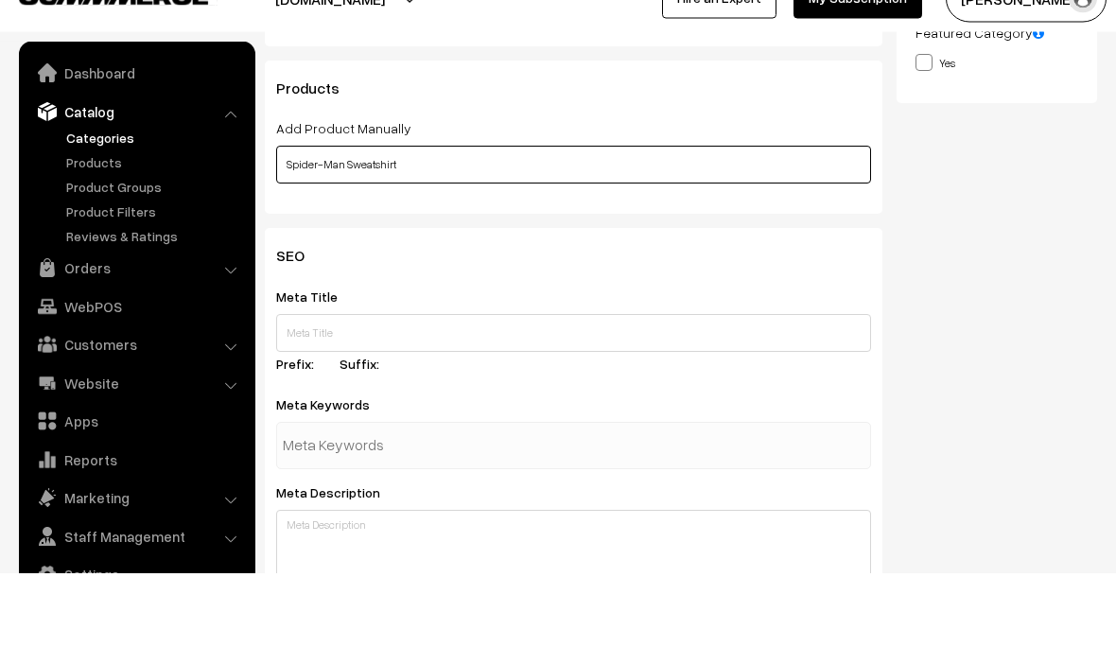
click at [718, 220] on input "Spider-Man Sweatshirt" at bounding box center [573, 239] width 595 height 38
type input "S"
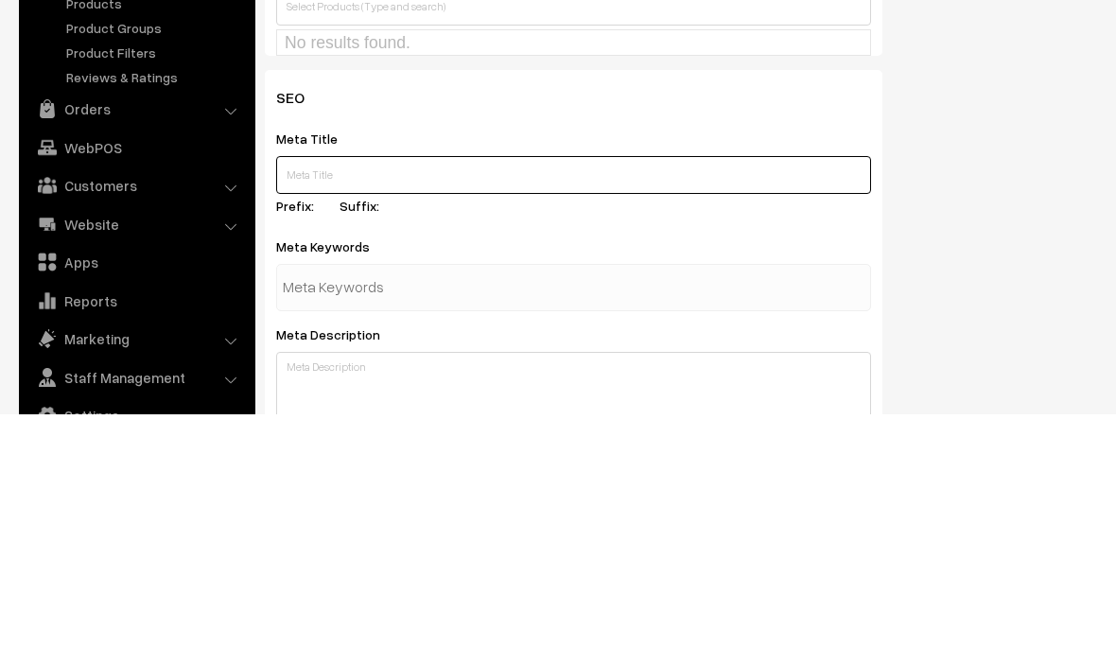
click at [574, 389] on input "text" at bounding box center [573, 408] width 595 height 38
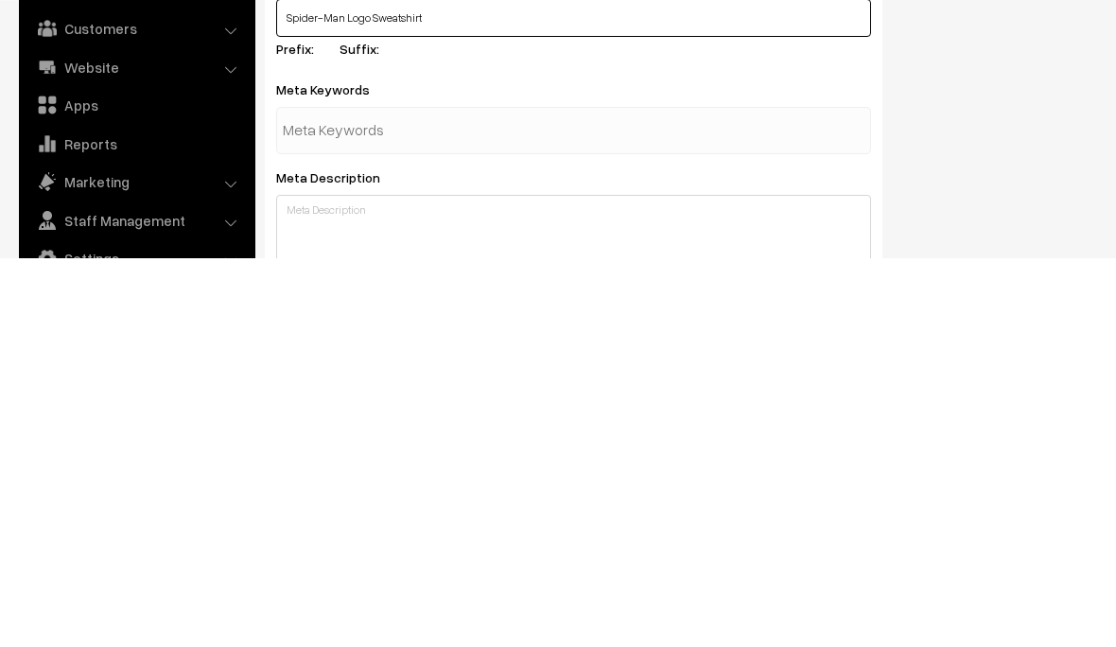
click at [363, 389] on input "Spider-Man Logo Sweatshirt" at bounding box center [573, 408] width 595 height 38
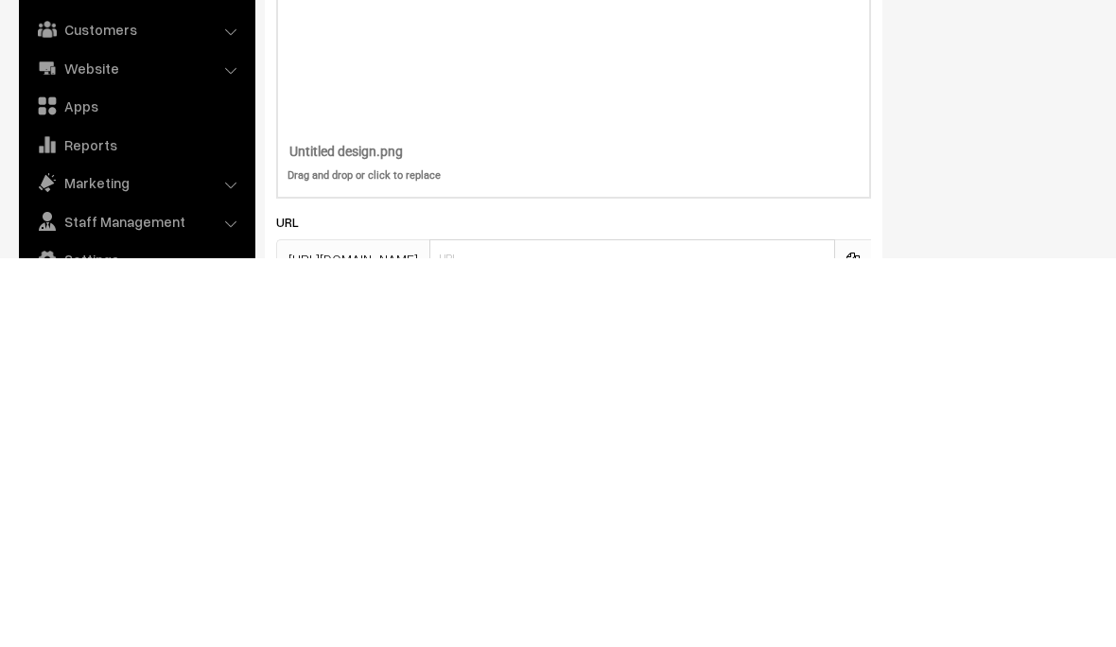
scroll to position [1692, 0]
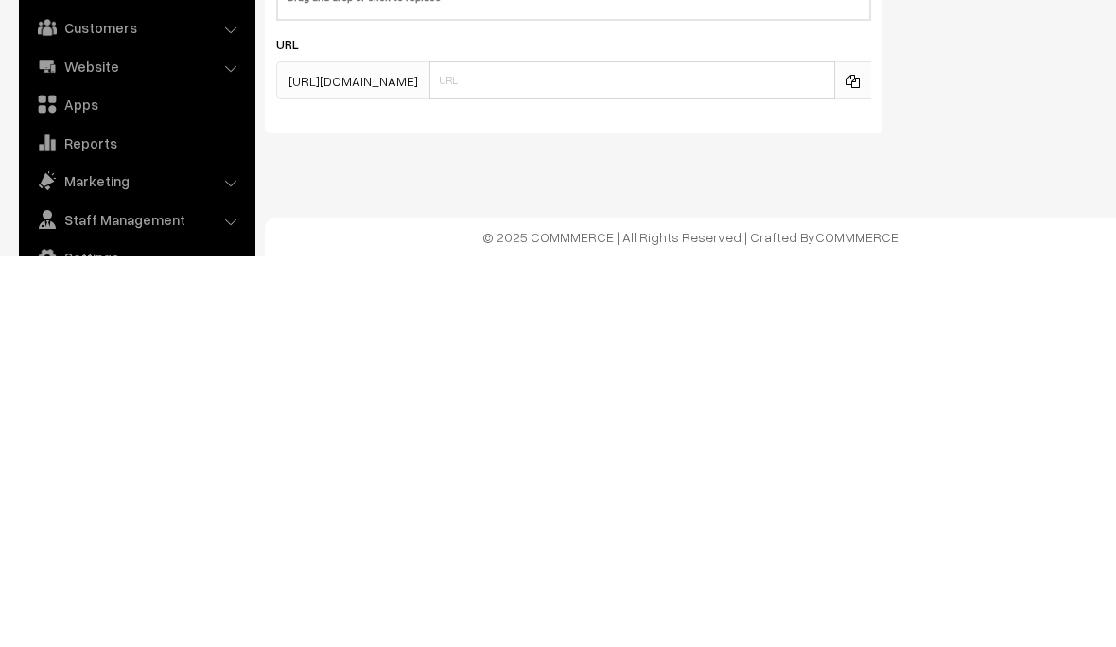
type input "Spider-Man Logo Unisex Sweatshirt"
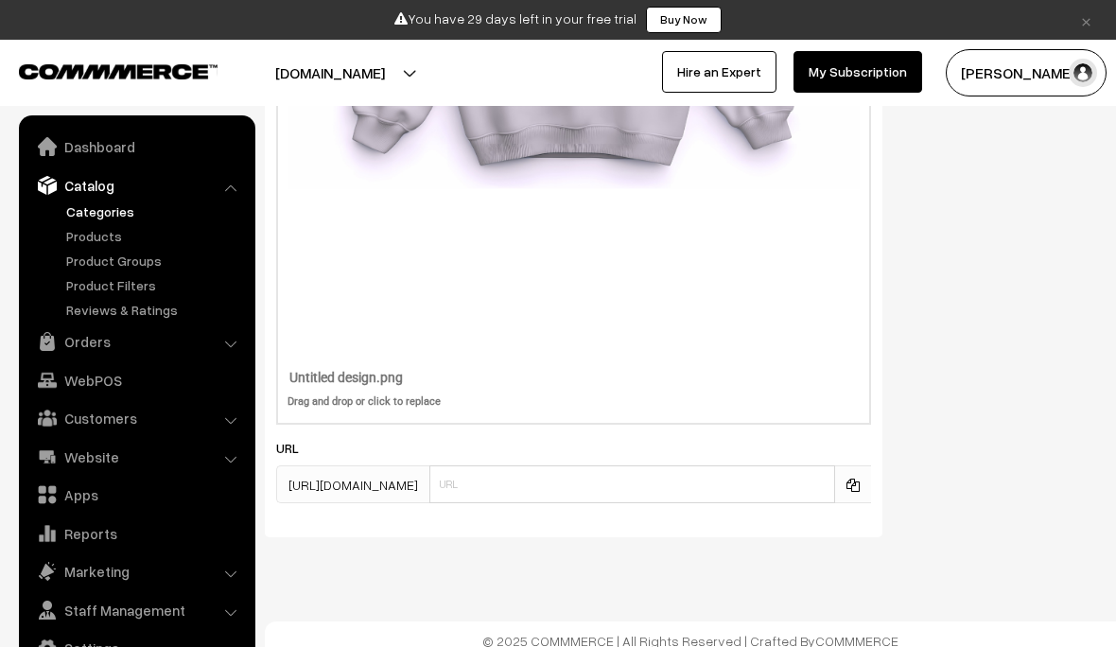
scroll to position [1633, 0]
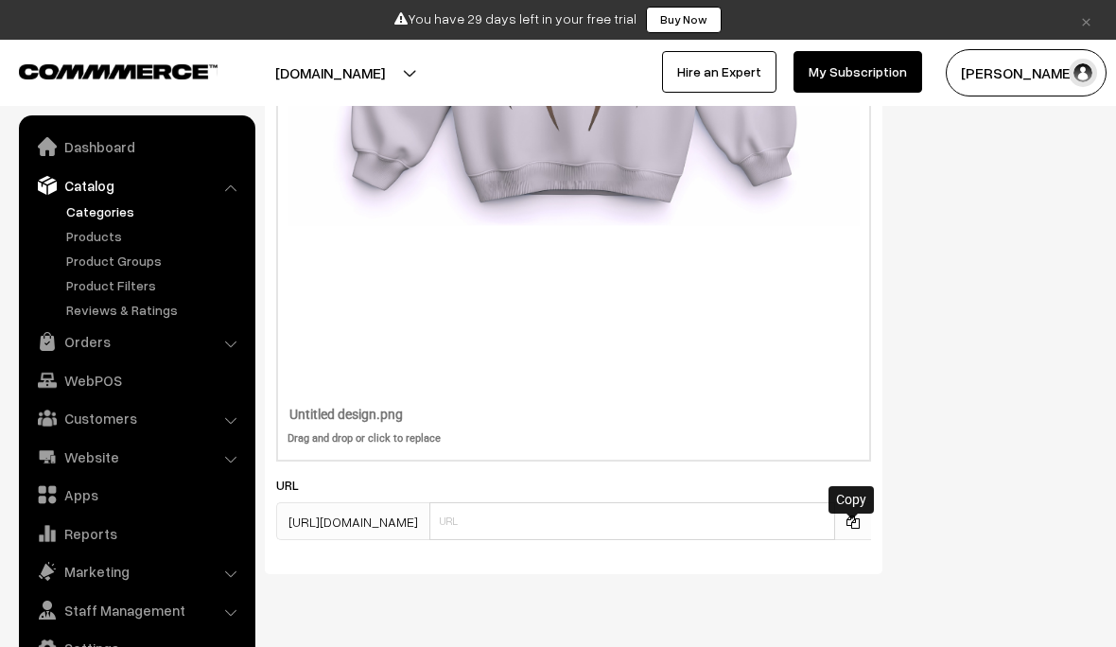
click at [855, 523] on icon at bounding box center [852, 521] width 13 height 13
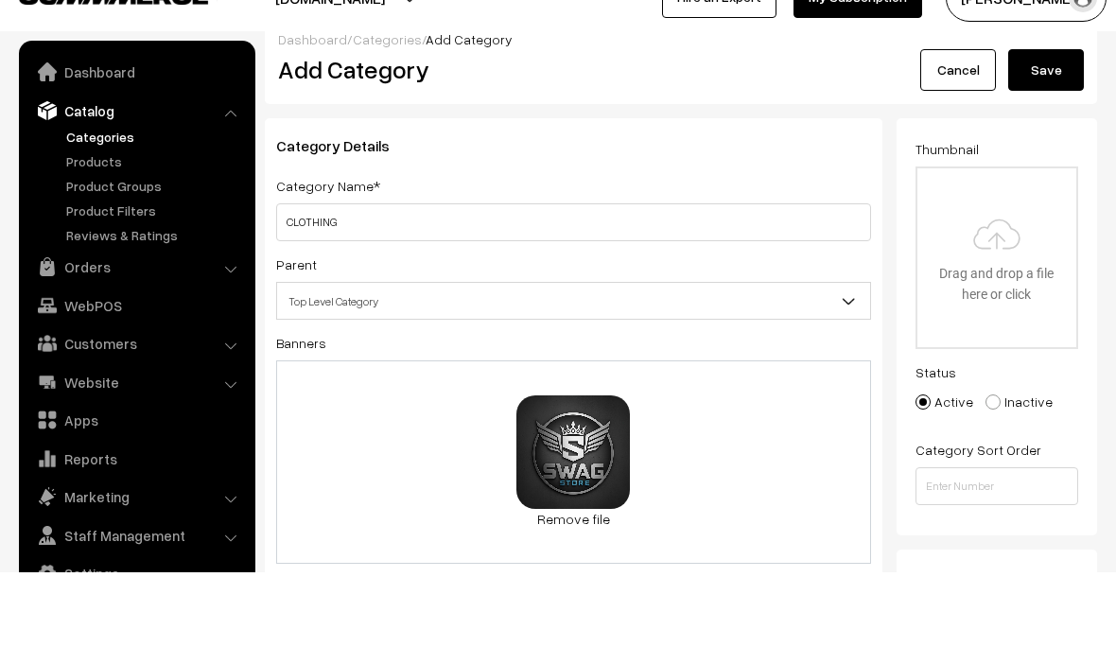
scroll to position [29, 0]
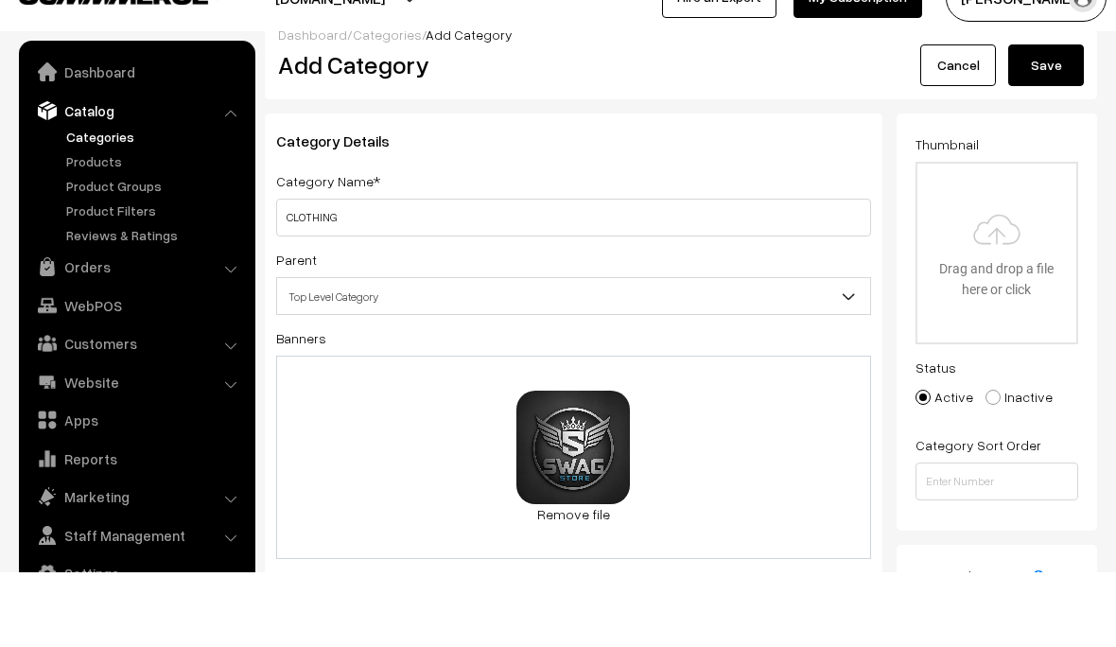
checkbox input "true"
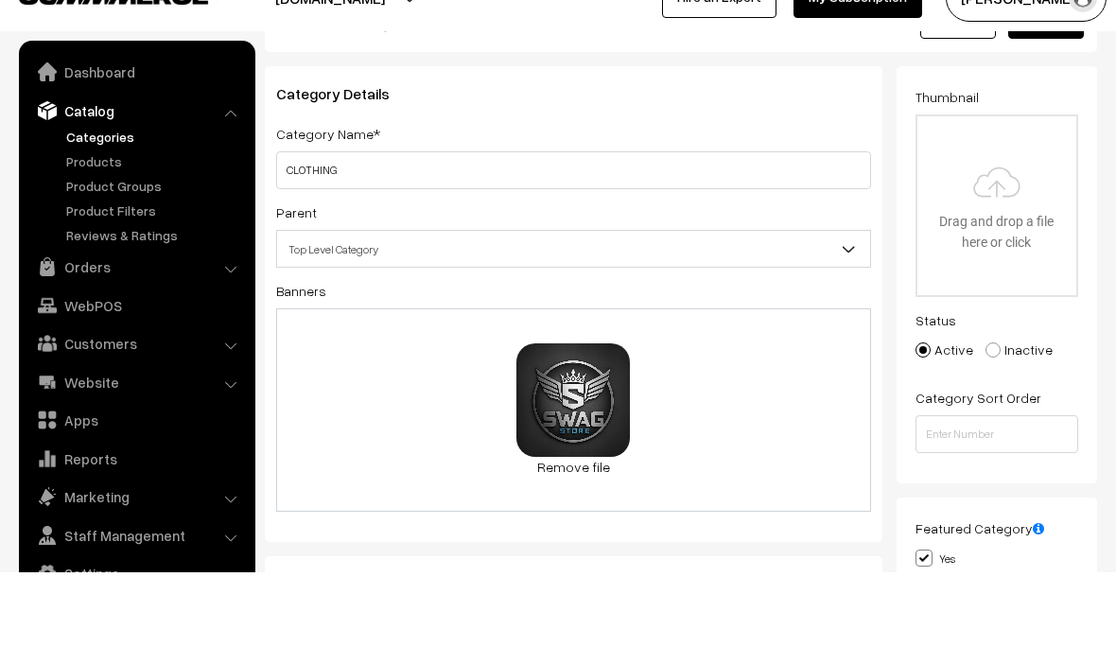
scroll to position [78, 0]
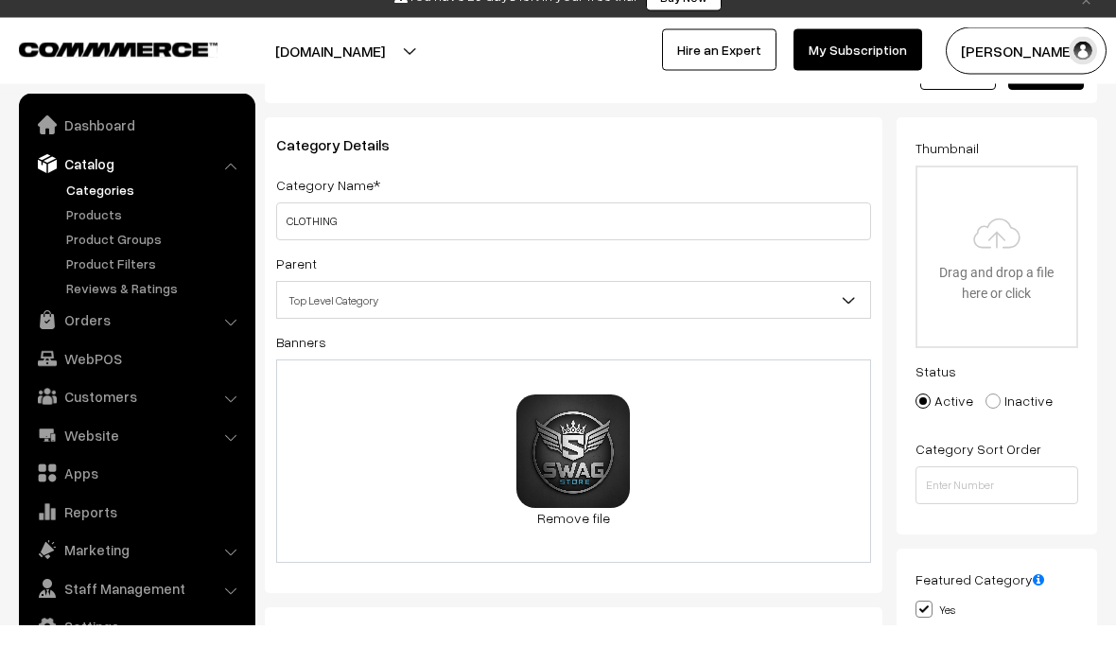
click at [994, 247] on input "file" at bounding box center [997, 279] width 160 height 179
type input "C:\fakepath\290f3342-da3c-4fab-97e0-0a300a98ea59.jpeg"
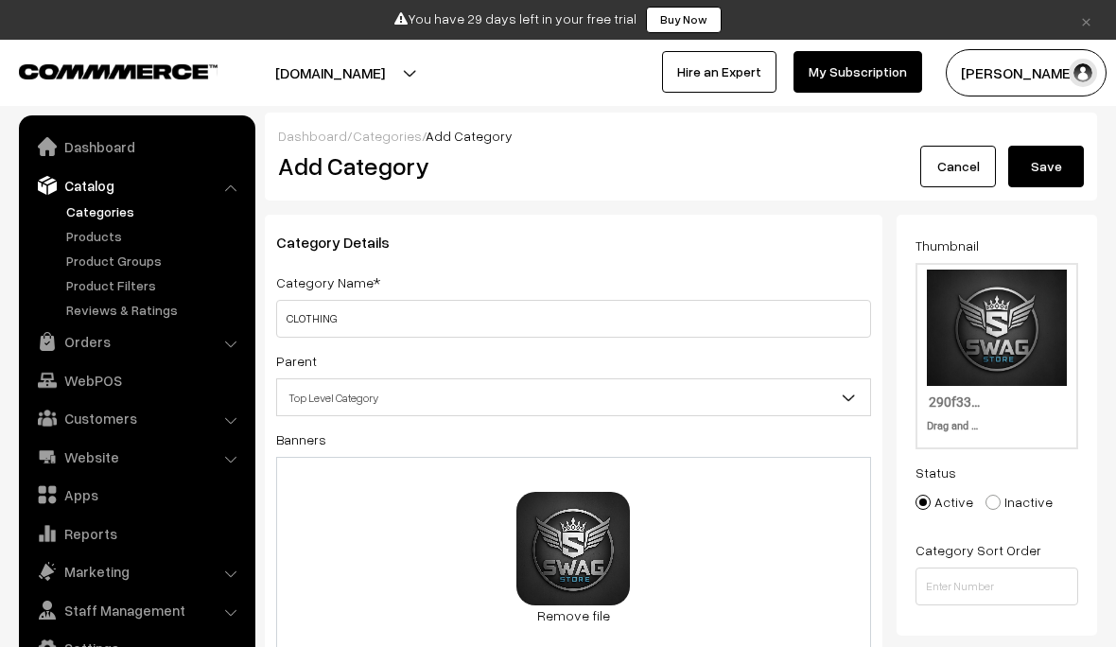
scroll to position [0, 0]
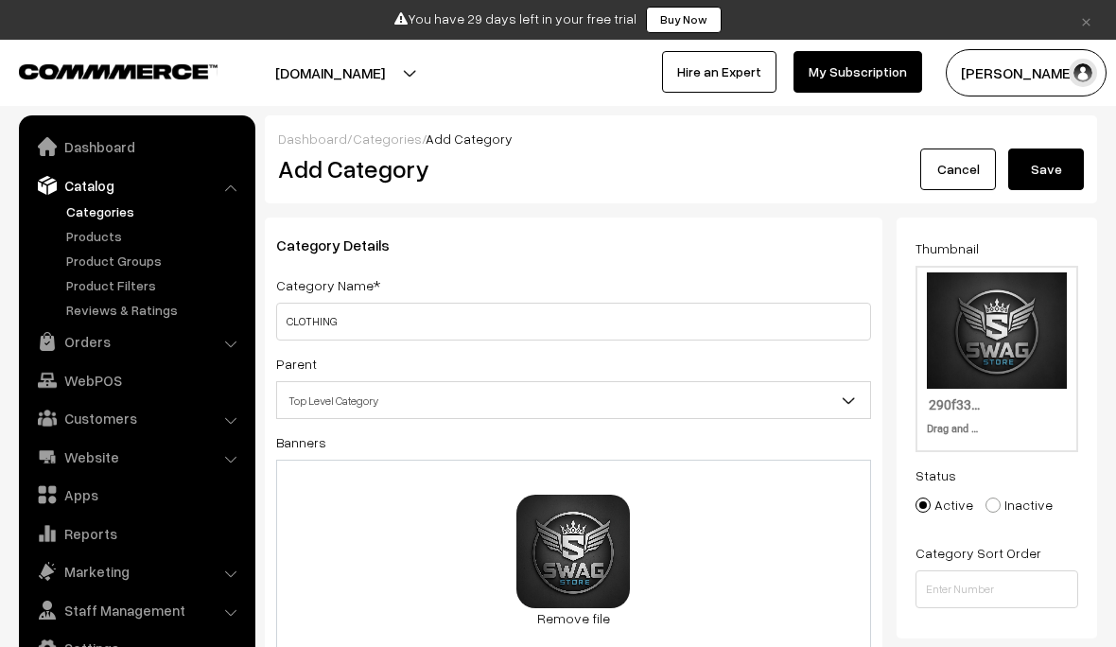
click at [1058, 162] on button "Save" at bounding box center [1046, 169] width 76 height 42
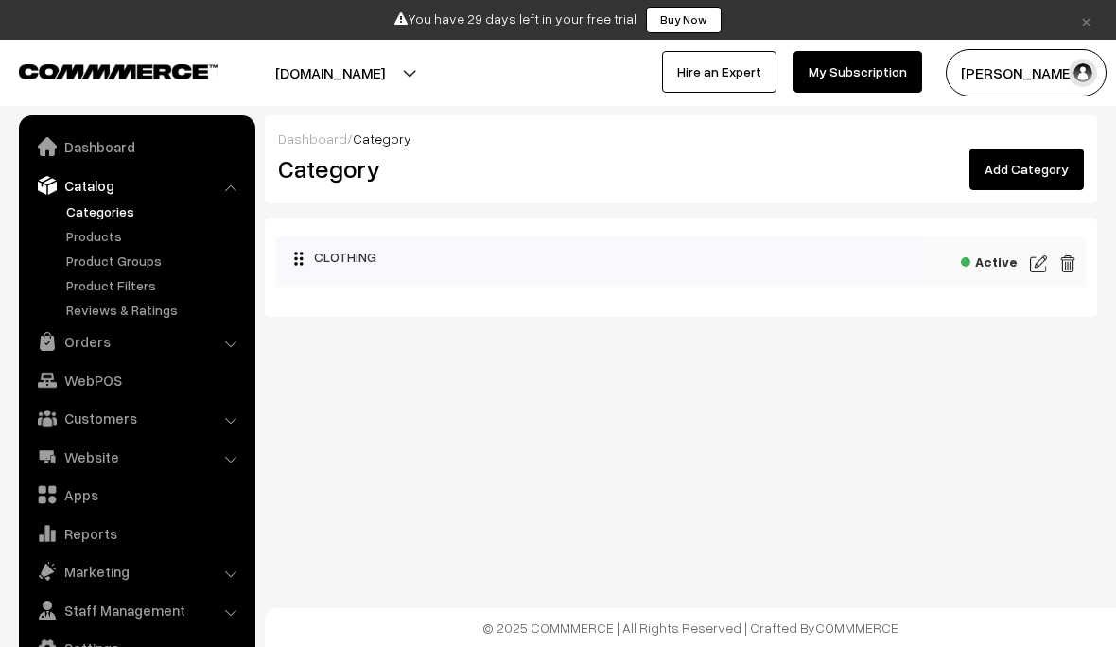
click at [76, 234] on link "Products" at bounding box center [154, 236] width 187 height 20
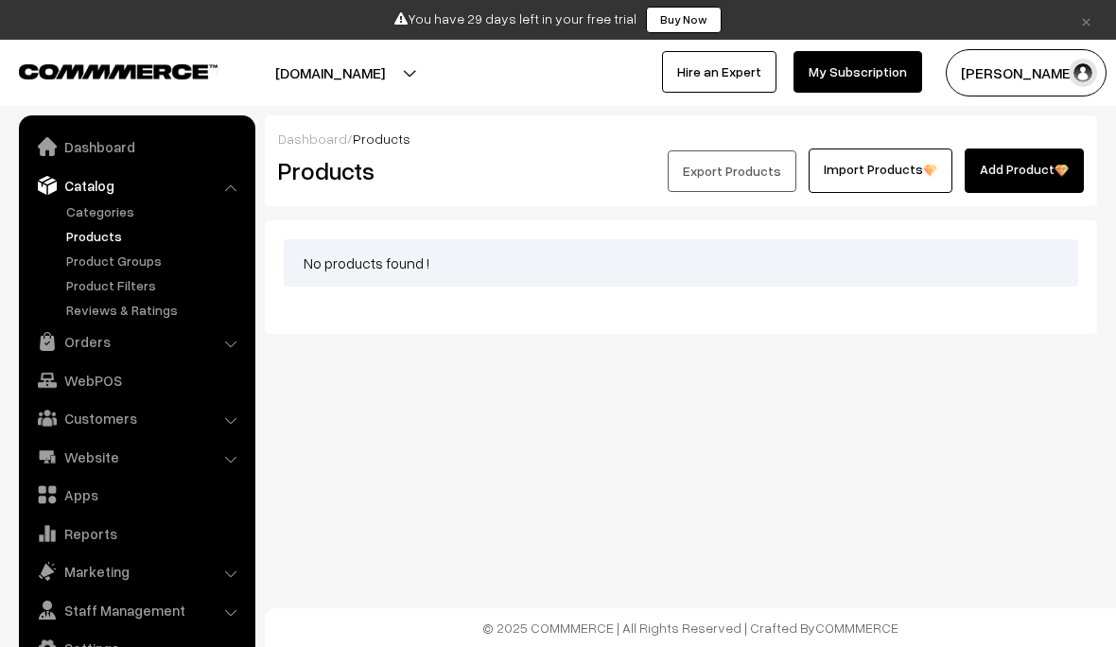
click at [1040, 173] on link "Add Product" at bounding box center [1024, 170] width 119 height 44
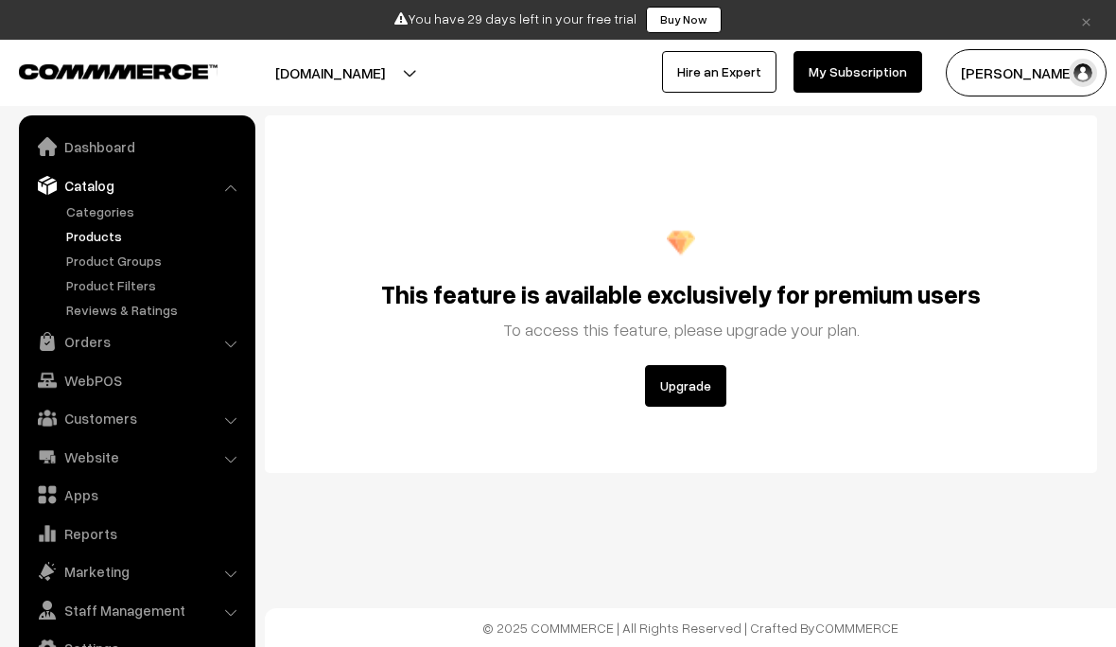
click at [693, 385] on button "Upgrade" at bounding box center [685, 386] width 81 height 42
click at [80, 261] on link "Product Groups" at bounding box center [154, 261] width 187 height 20
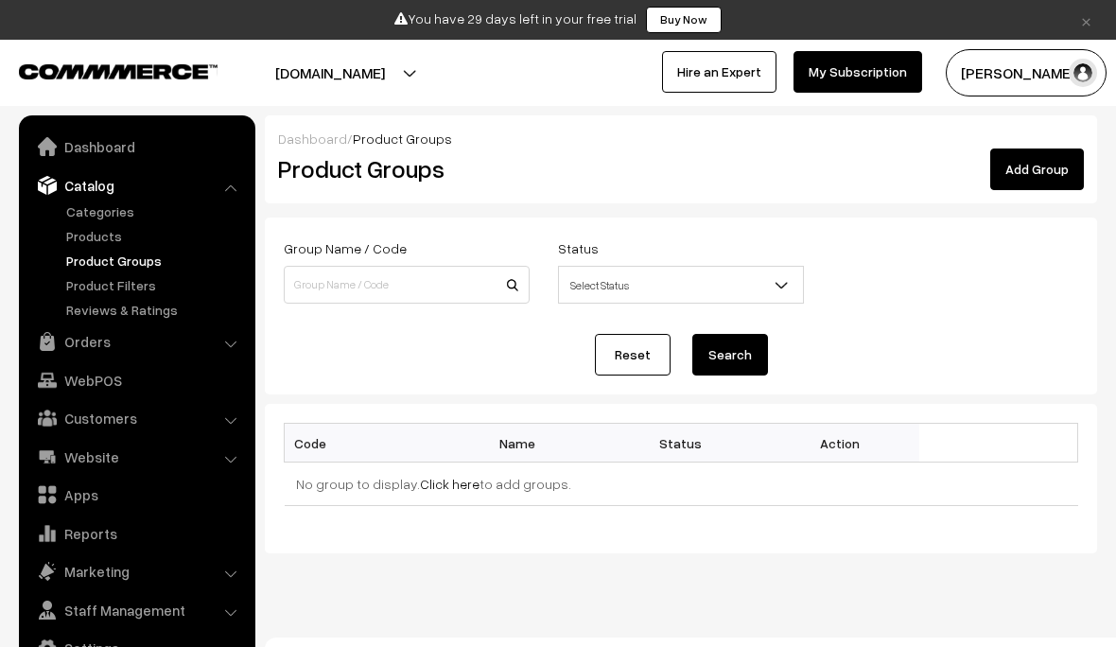
scroll to position [30, 0]
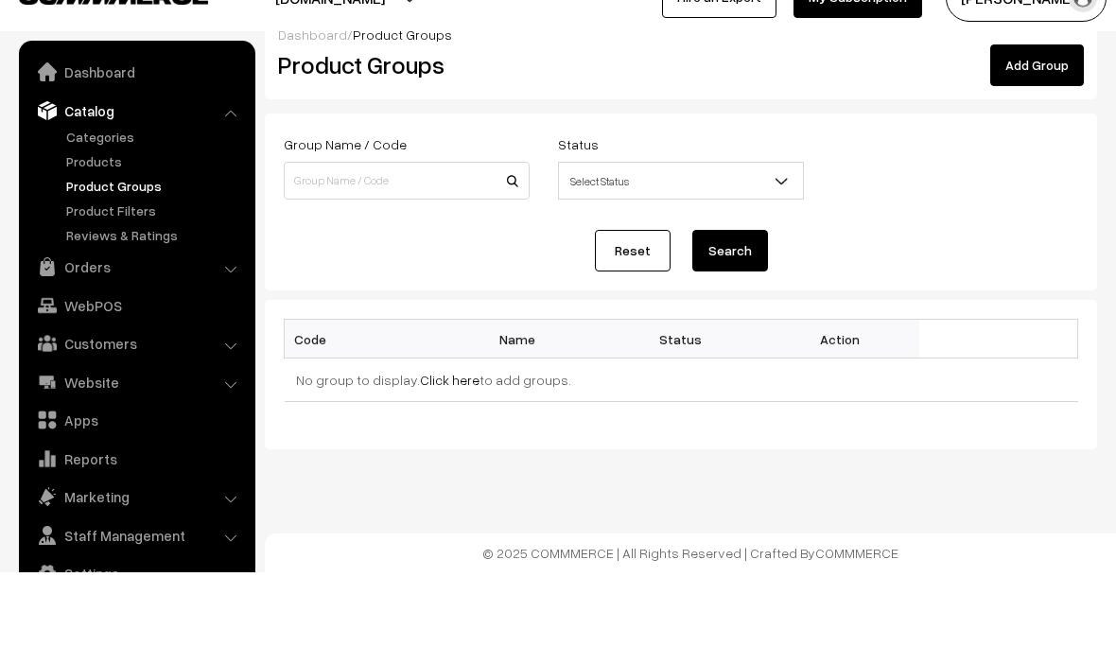
click at [224, 324] on link "Orders" at bounding box center [136, 341] width 225 height 34
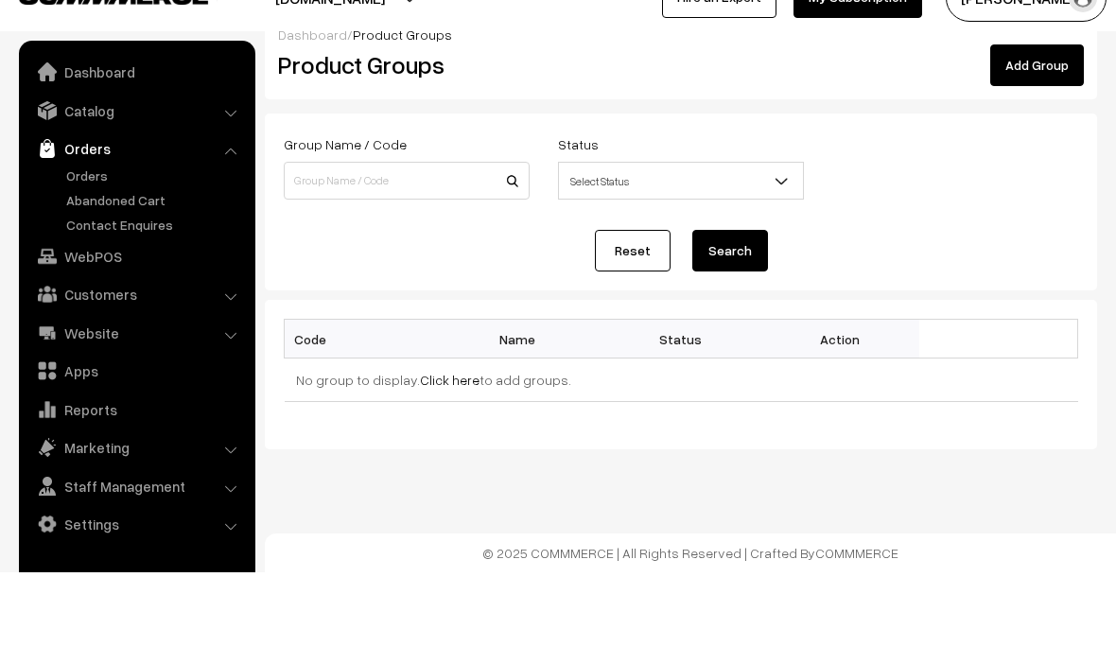
click at [207, 505] on link "Marketing" at bounding box center [136, 522] width 225 height 34
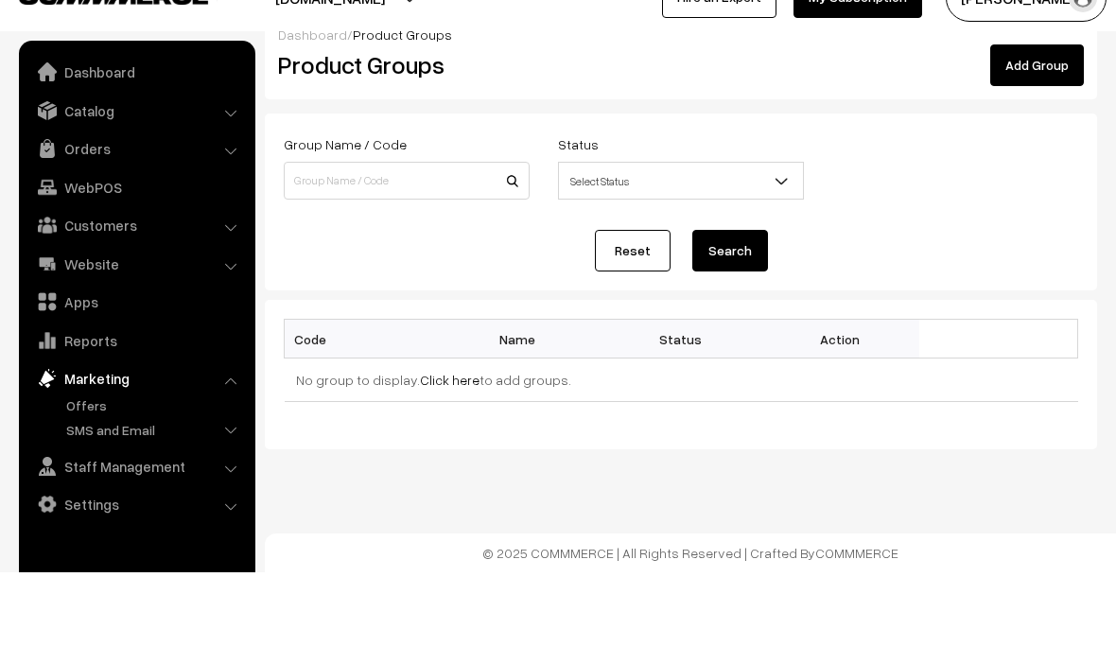
click at [201, 398] on link "Reports" at bounding box center [136, 415] width 225 height 34
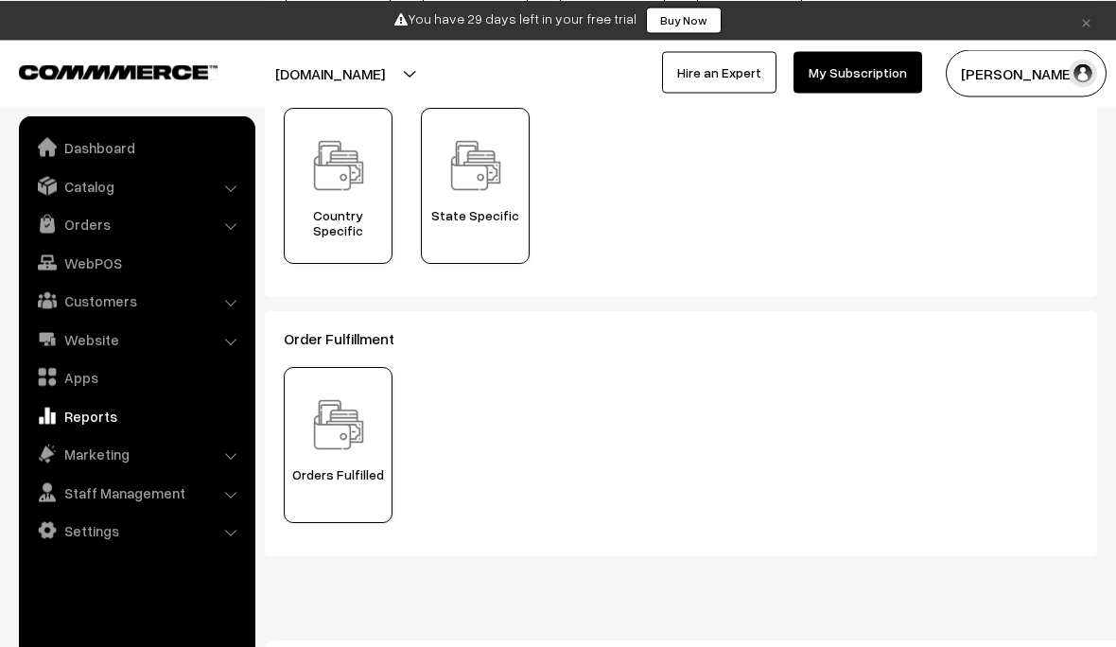
scroll to position [690, 0]
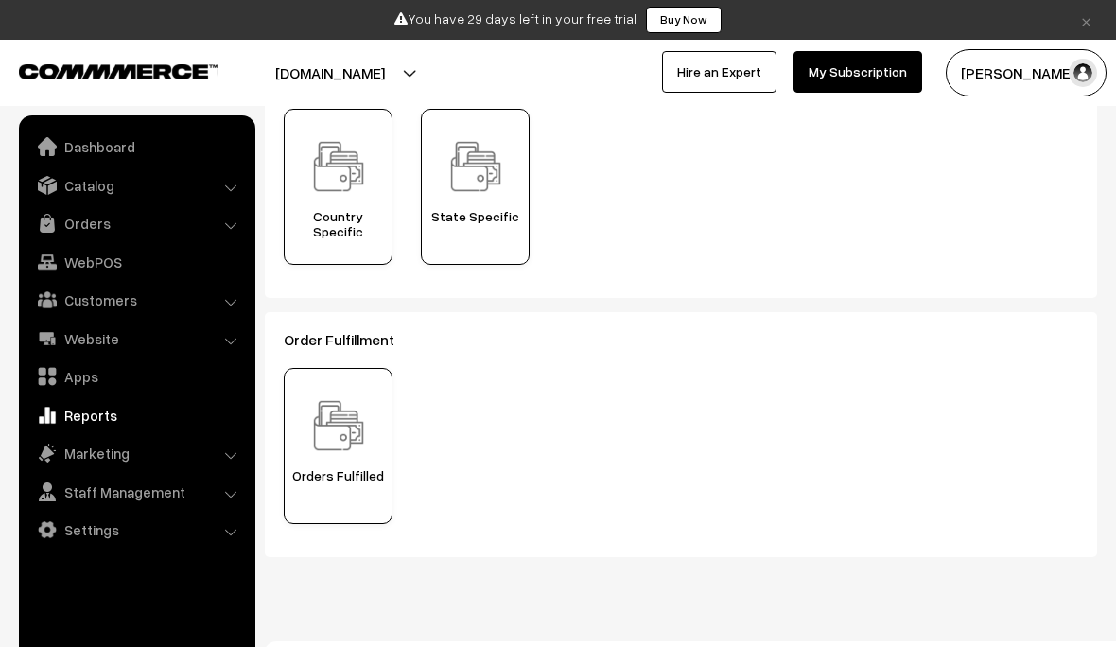
click at [214, 323] on link "Website" at bounding box center [136, 339] width 225 height 34
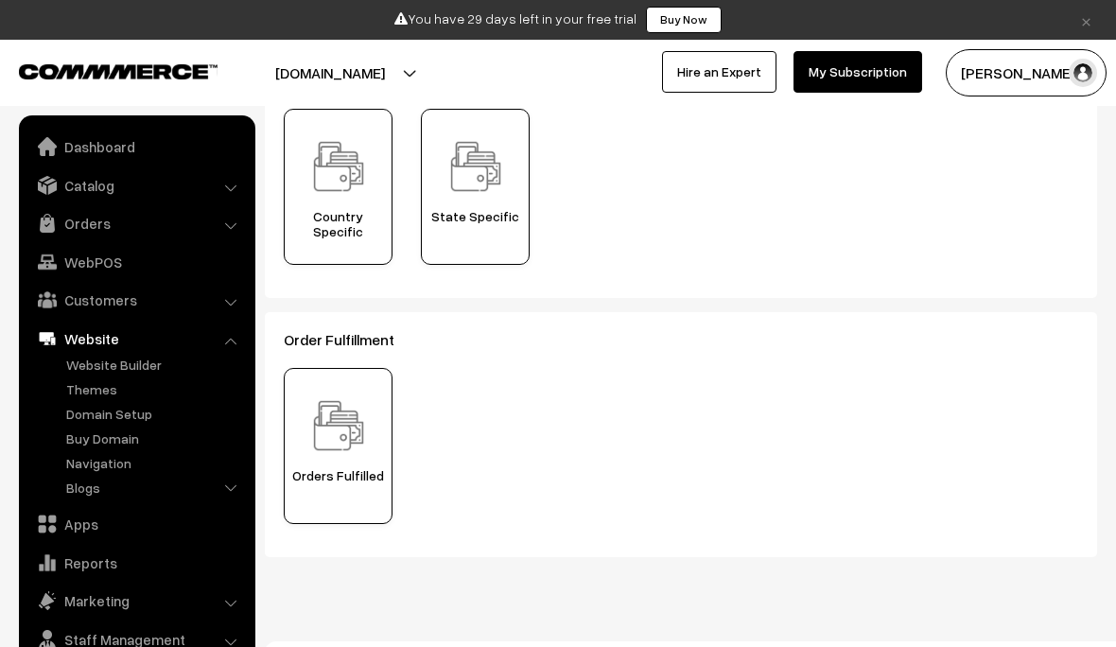
click at [212, 297] on link "Customers" at bounding box center [136, 300] width 225 height 34
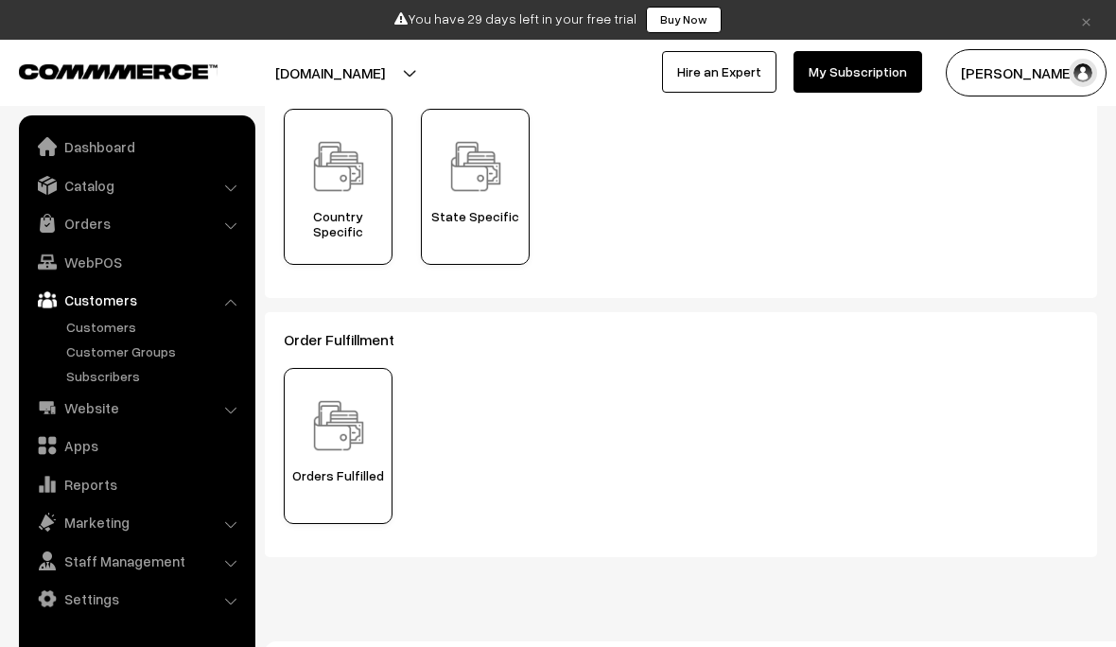
click at [224, 219] on link "Orders" at bounding box center [136, 223] width 225 height 34
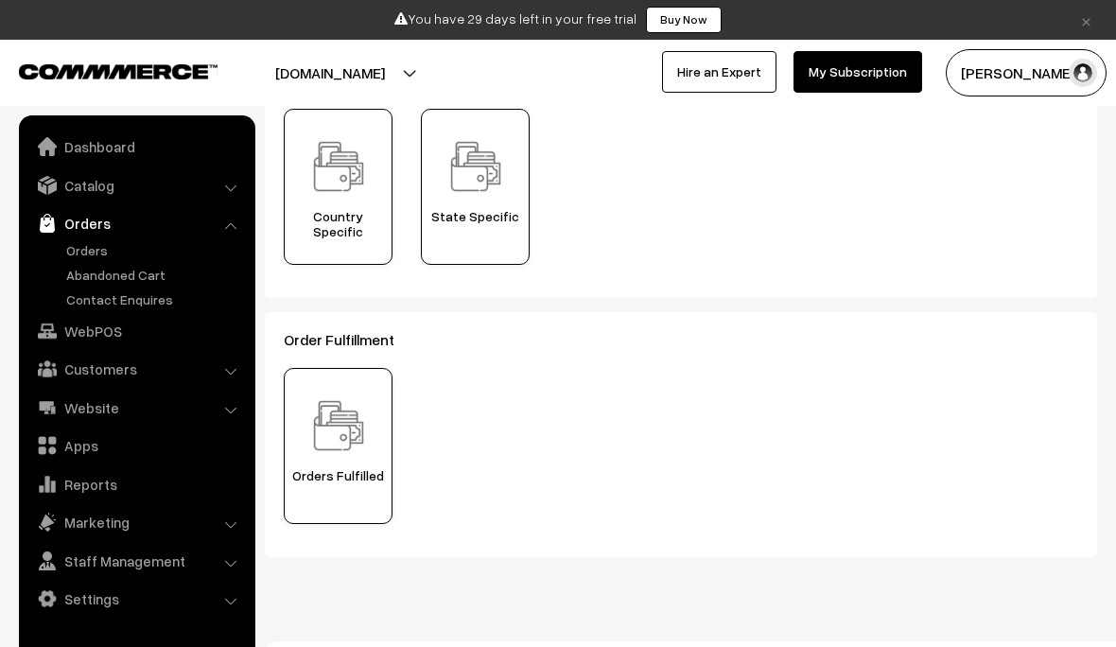
click at [202, 186] on link "Catalog" at bounding box center [136, 185] width 225 height 34
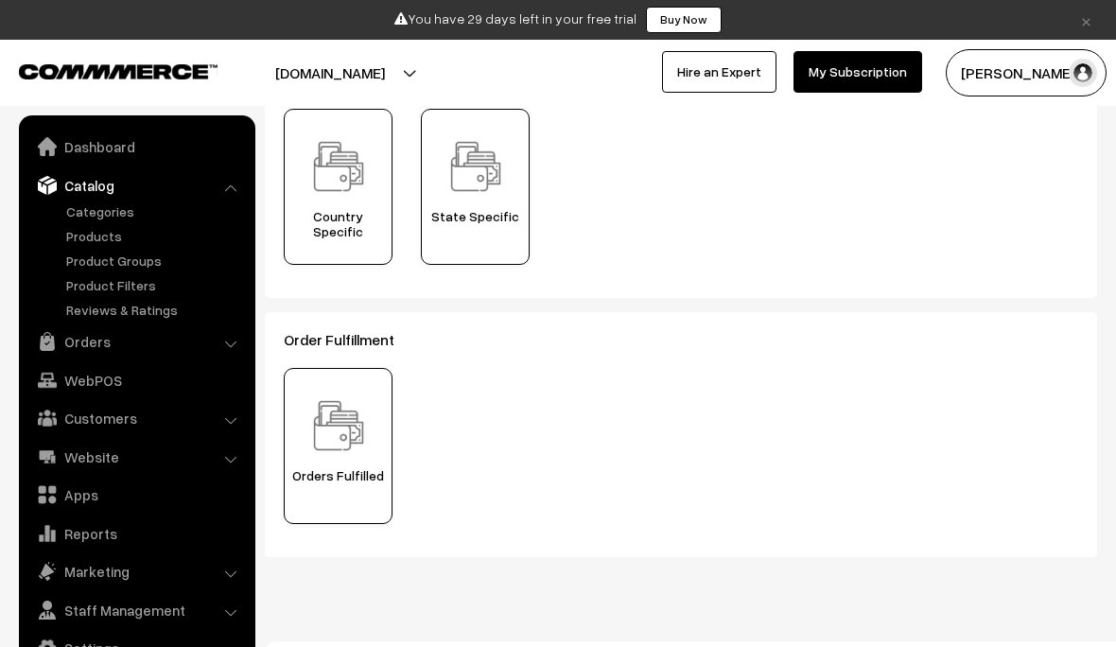
click at [210, 598] on link "Staff Management" at bounding box center [136, 610] width 225 height 34
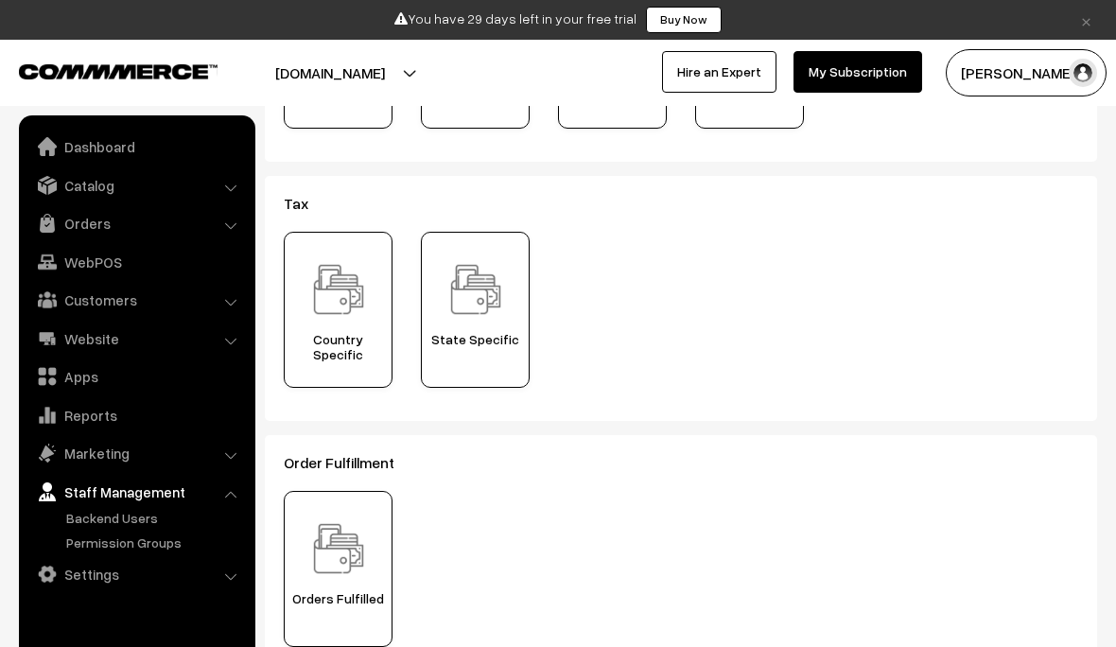
scroll to position [570, 0]
click at [202, 262] on link "WebPOS" at bounding box center [136, 262] width 225 height 34
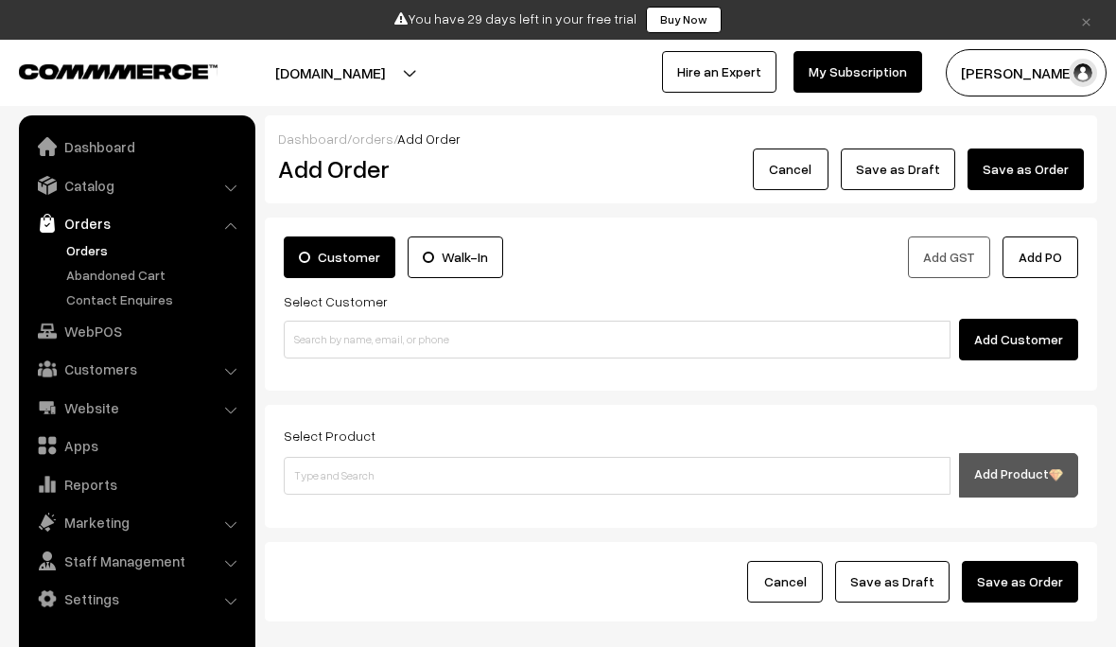
click at [158, 289] on link "Contact Enquires" at bounding box center [154, 299] width 187 height 20
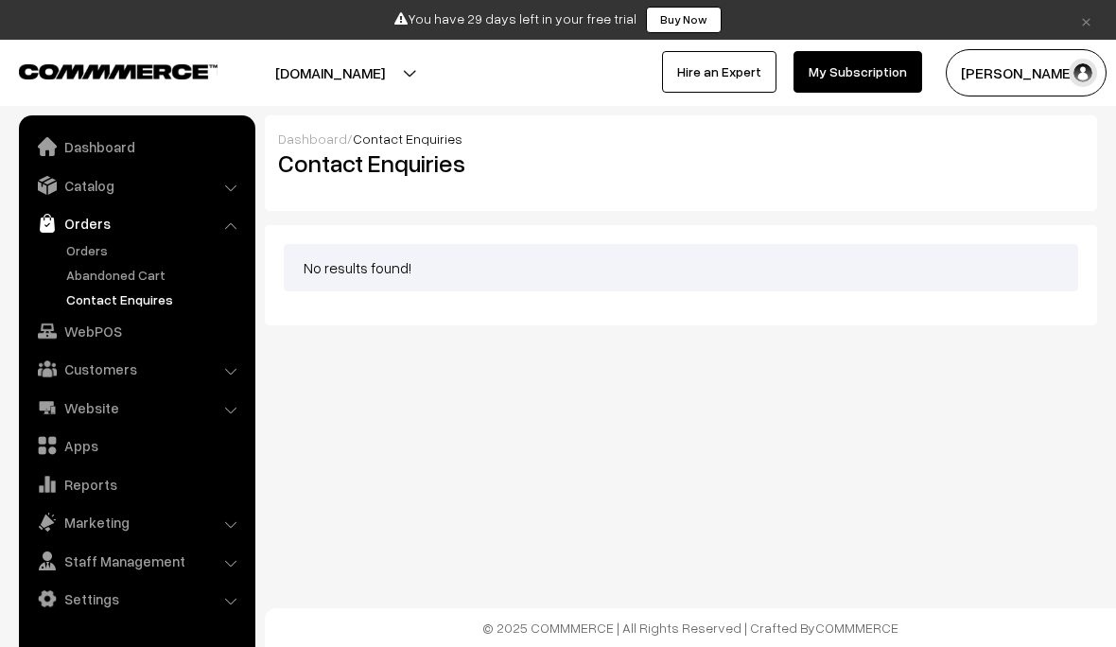
click at [411, 71] on button "[DOMAIN_NAME]" at bounding box center [330, 72] width 242 height 47
click at [460, 133] on link "Go to Website" at bounding box center [423, 132] width 151 height 42
click at [70, 147] on link "Dashboard" at bounding box center [136, 147] width 225 height 34
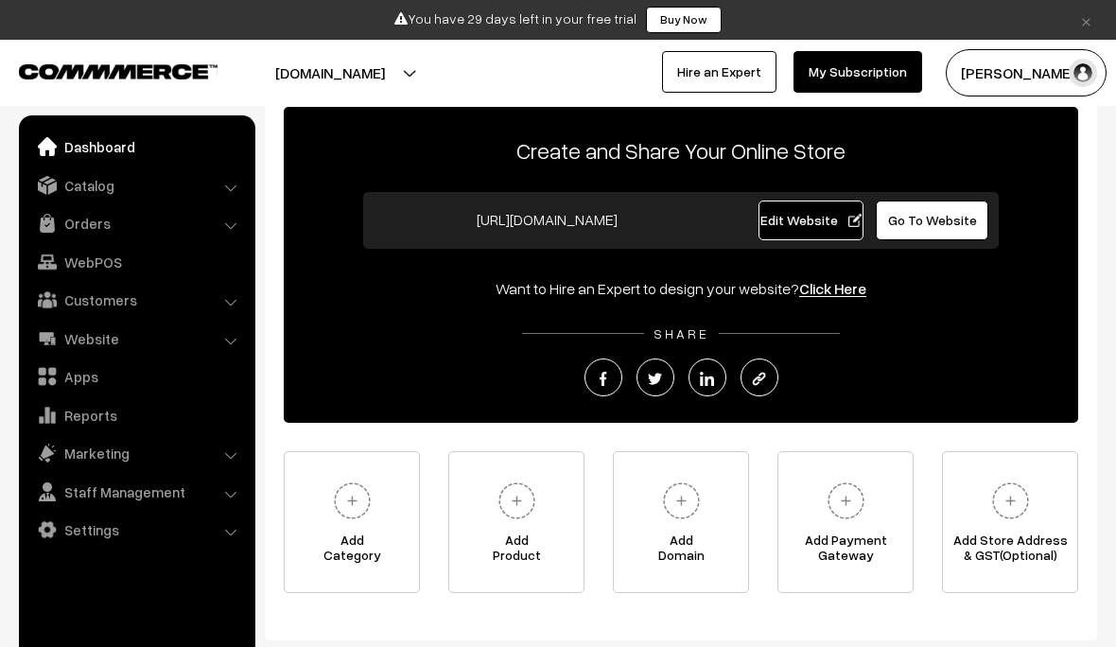
scroll to position [105, 0]
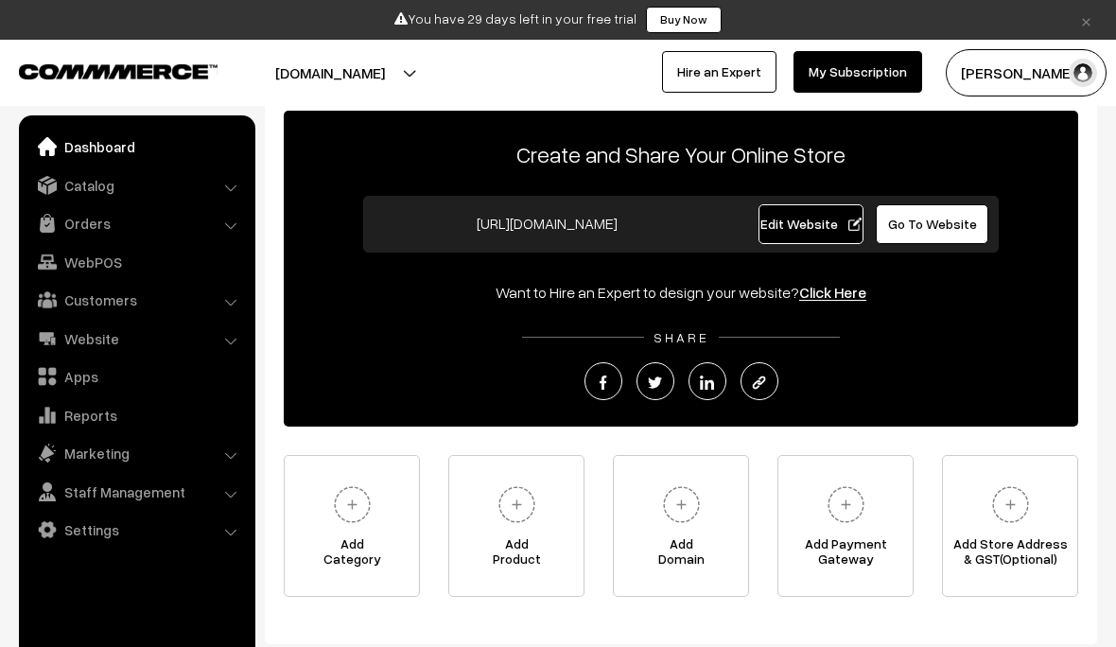
click at [864, 484] on img at bounding box center [846, 505] width 52 height 52
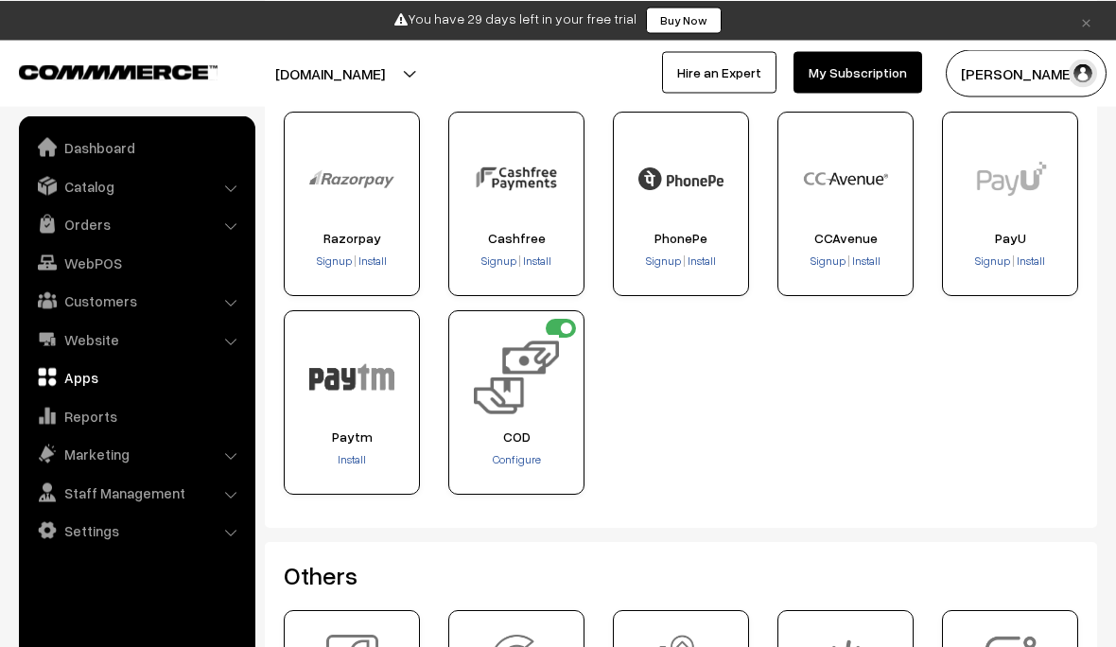
scroll to position [388, 0]
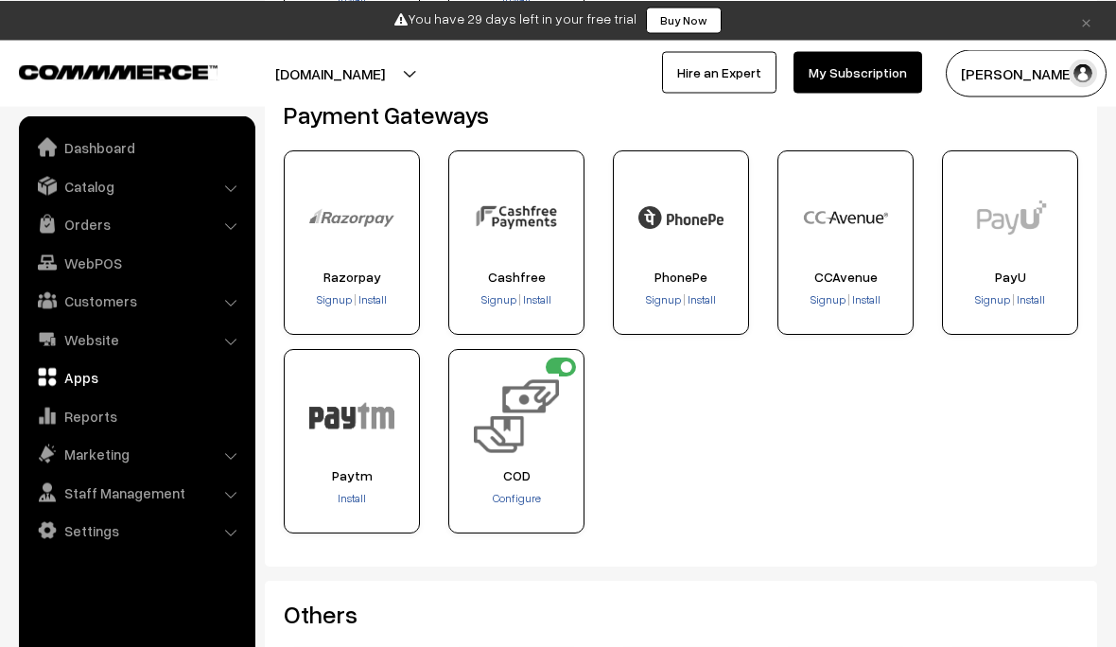
click at [702, 222] on img at bounding box center [680, 217] width 85 height 85
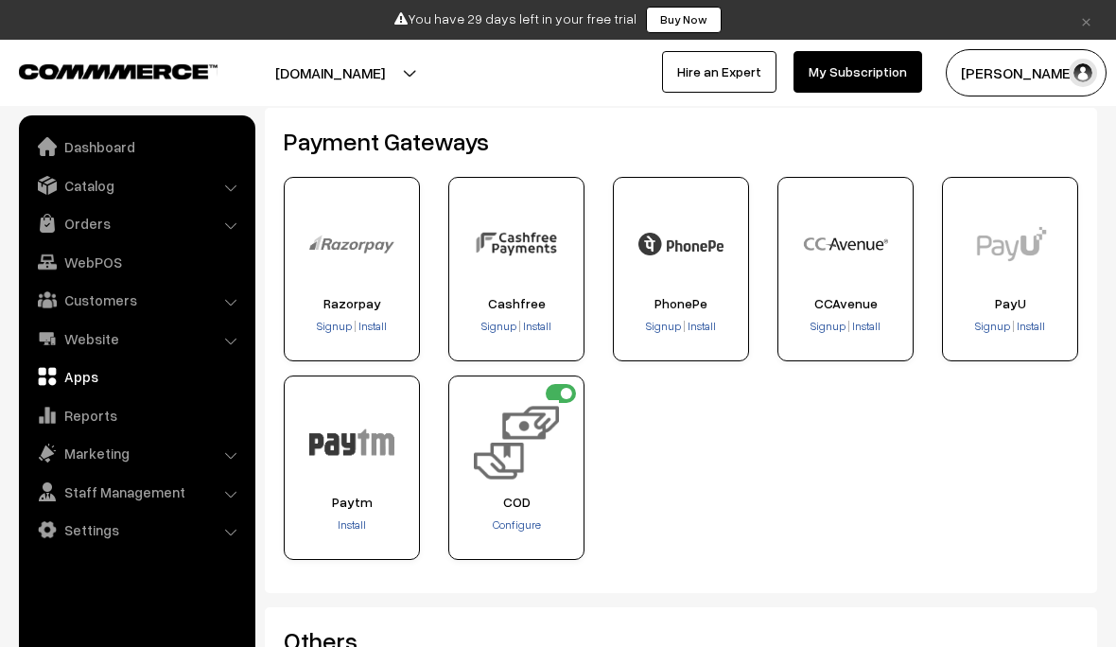
scroll to position [358, 0]
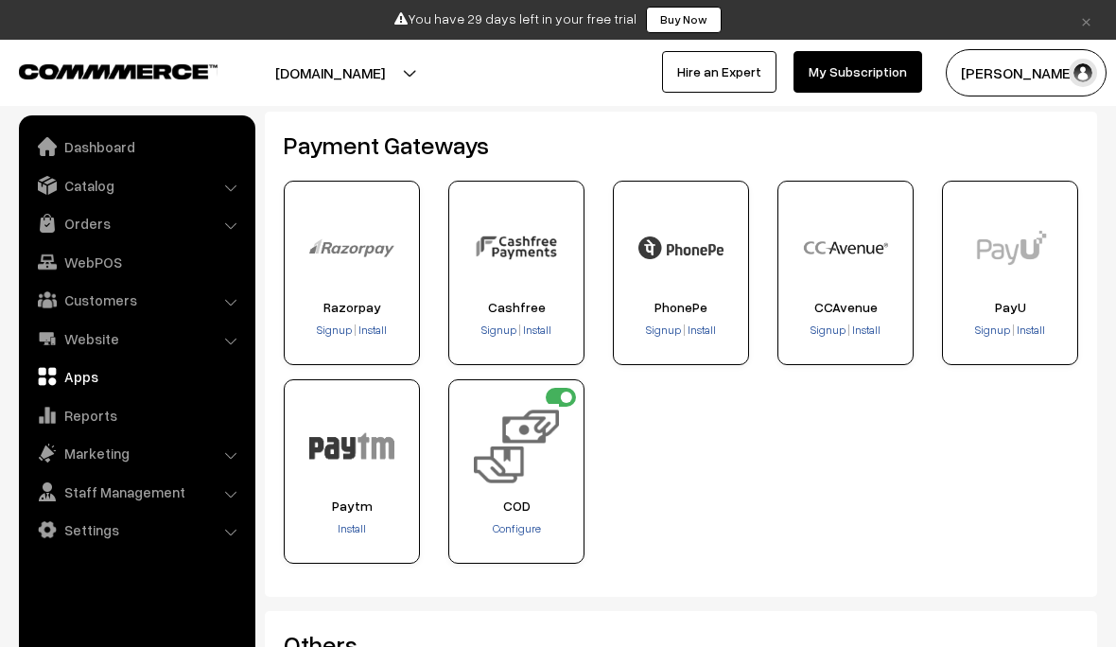
click at [687, 265] on img at bounding box center [680, 247] width 85 height 85
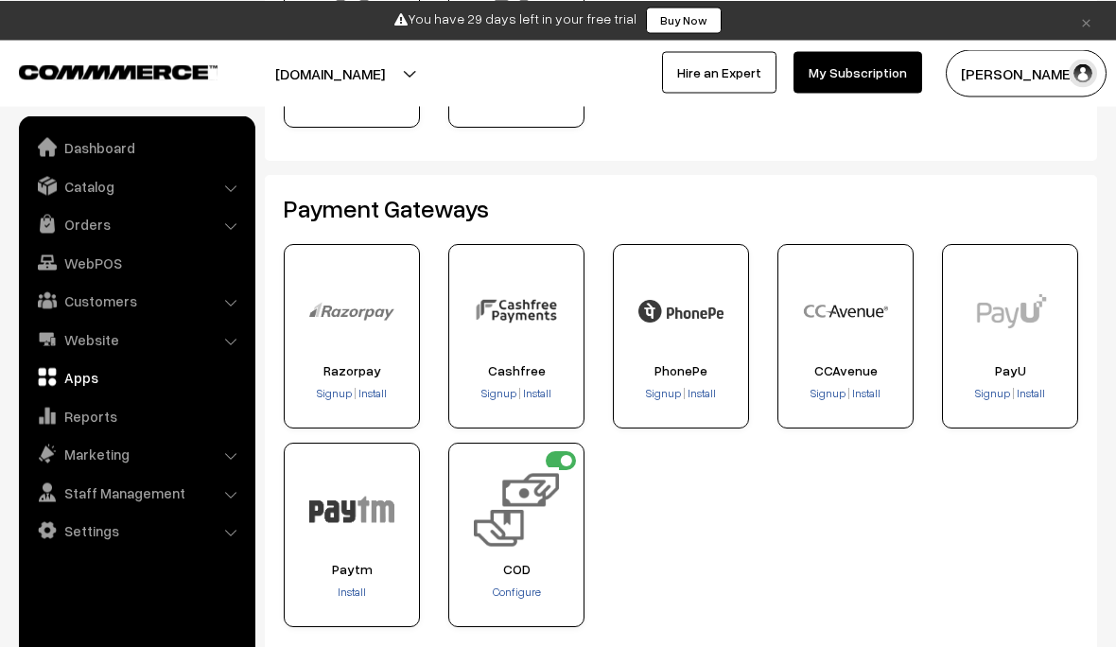
scroll to position [296, 0]
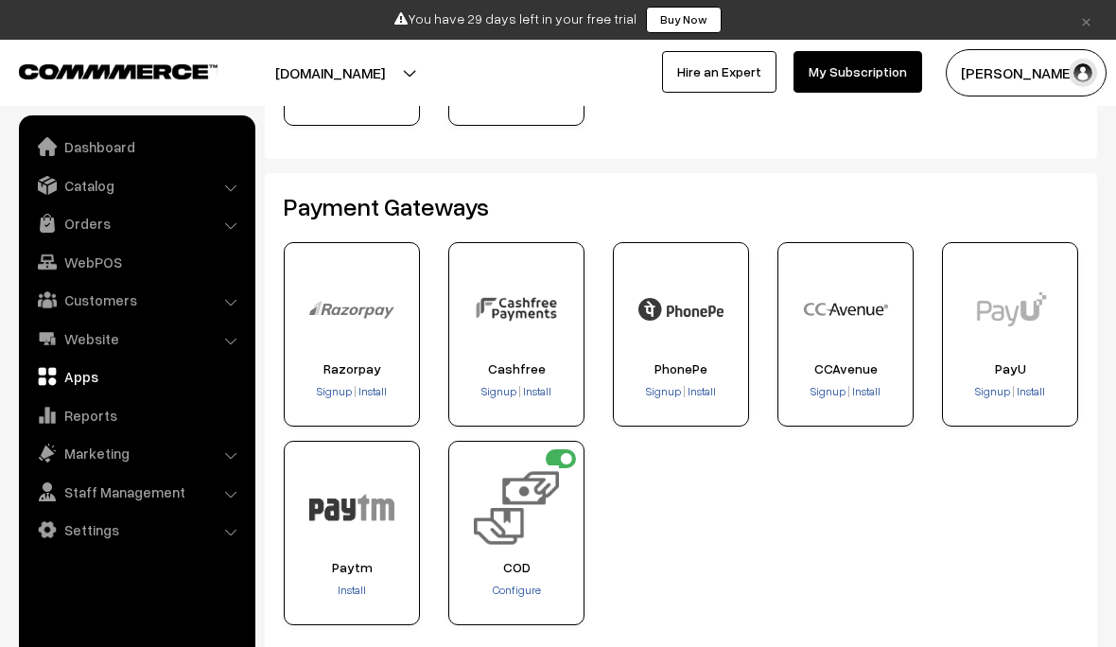
click at [709, 323] on img at bounding box center [680, 309] width 85 height 85
click at [666, 387] on span "Signup" at bounding box center [663, 391] width 35 height 14
